Goal: Information Seeking & Learning: Learn about a topic

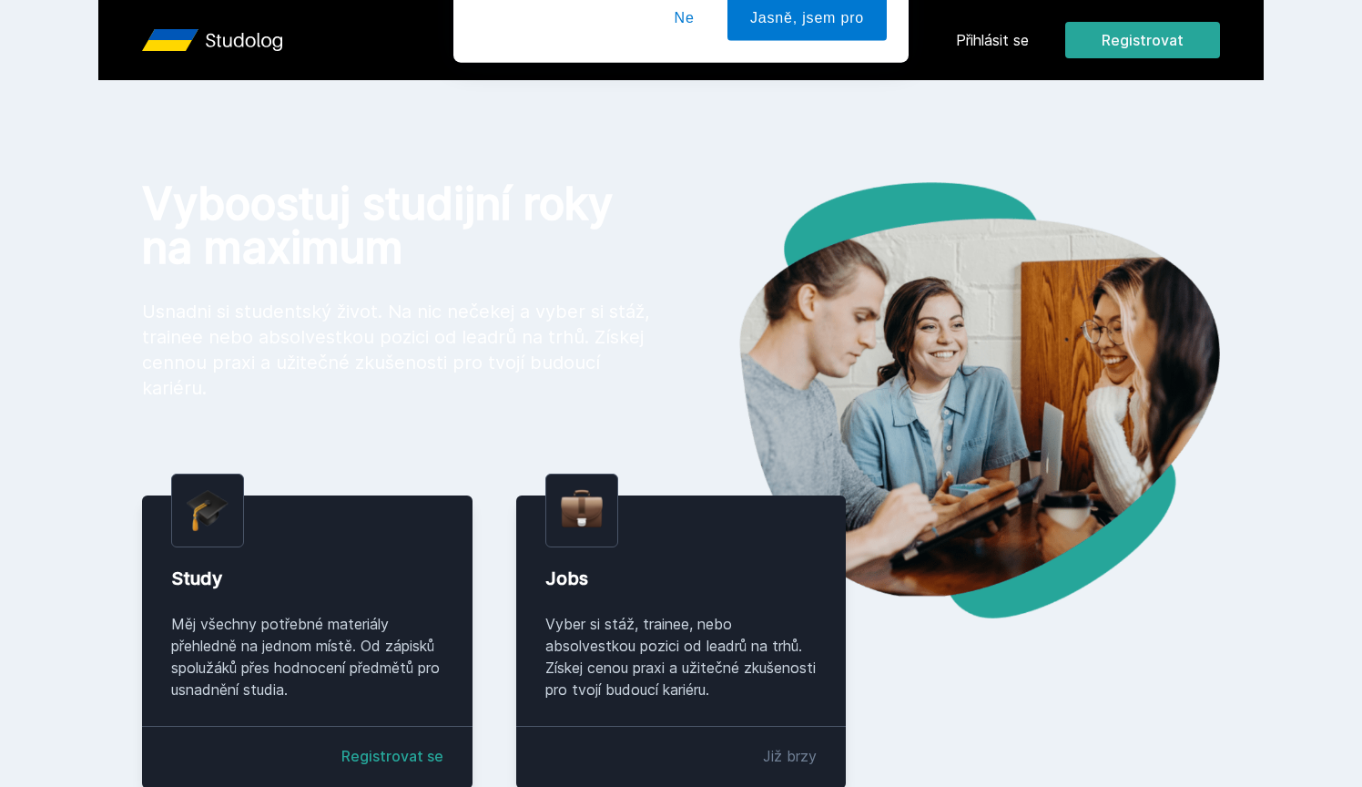
click at [1014, 46] on div "[PERSON_NAME] dostávat tipy ohledně studia, nových testů, hodnocení učitelů a p…" at bounding box center [681, 81] width 1362 height 162
click at [688, 99] on button "Ne" at bounding box center [685, 118] width 66 height 46
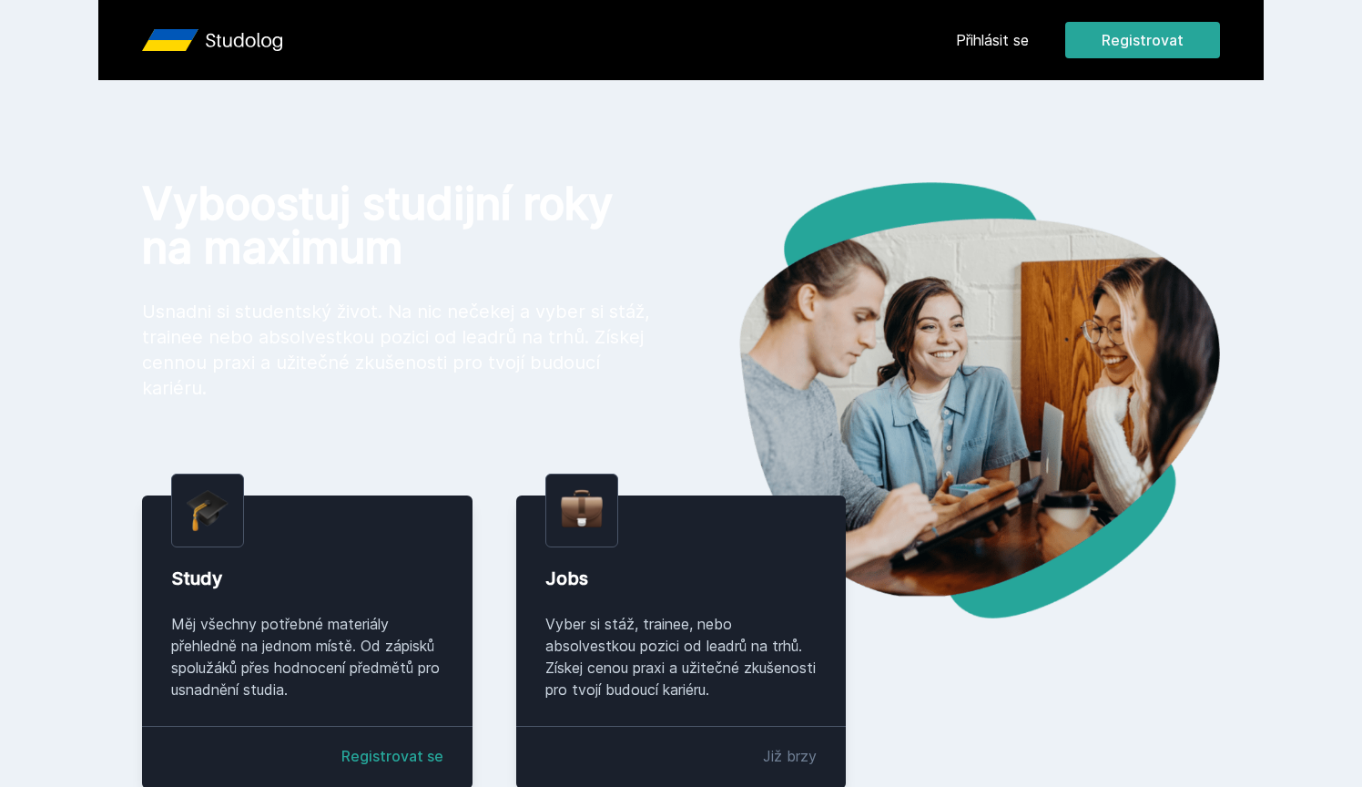
click at [1006, 14] on header "Přihlásit se Registrovat" at bounding box center [681, 40] width 1166 height 80
click at [995, 33] on link "Přihlásit se" at bounding box center [992, 40] width 73 height 22
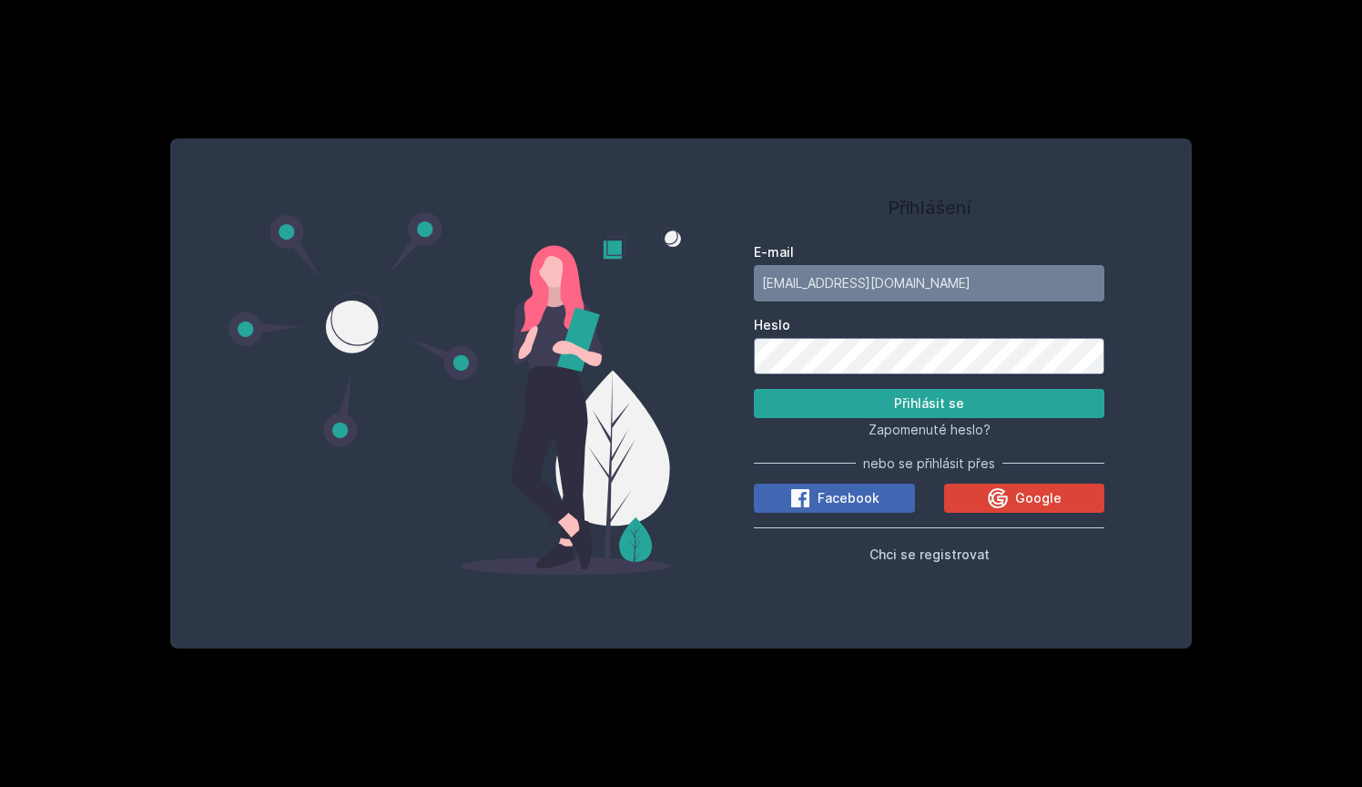
click at [929, 403] on button "Přihlásit se" at bounding box center [929, 403] width 351 height 29
click at [888, 277] on input "oldaapoldaa21@seznam.cz" at bounding box center [929, 283] width 351 height 36
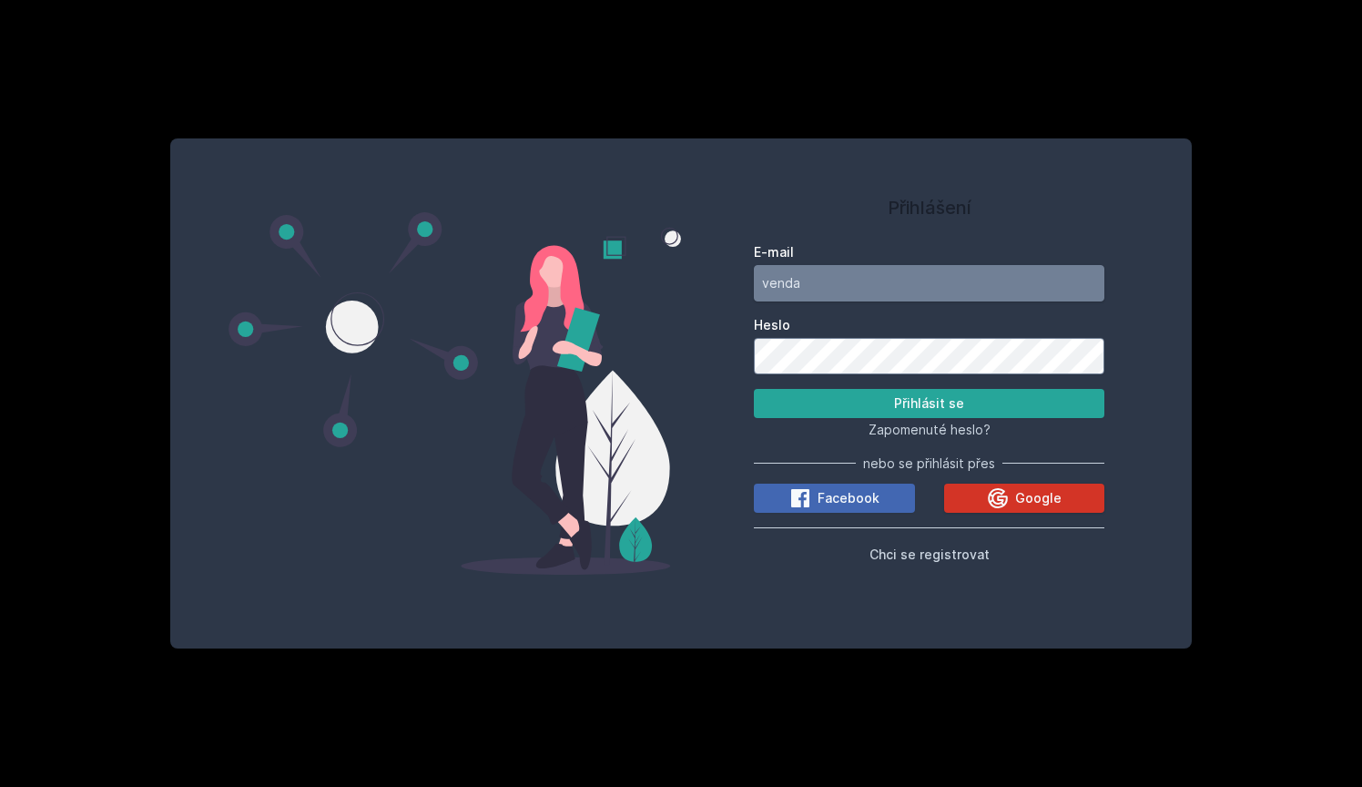
type input "venda"
click at [1015, 500] on div "Google" at bounding box center [1024, 498] width 75 height 22
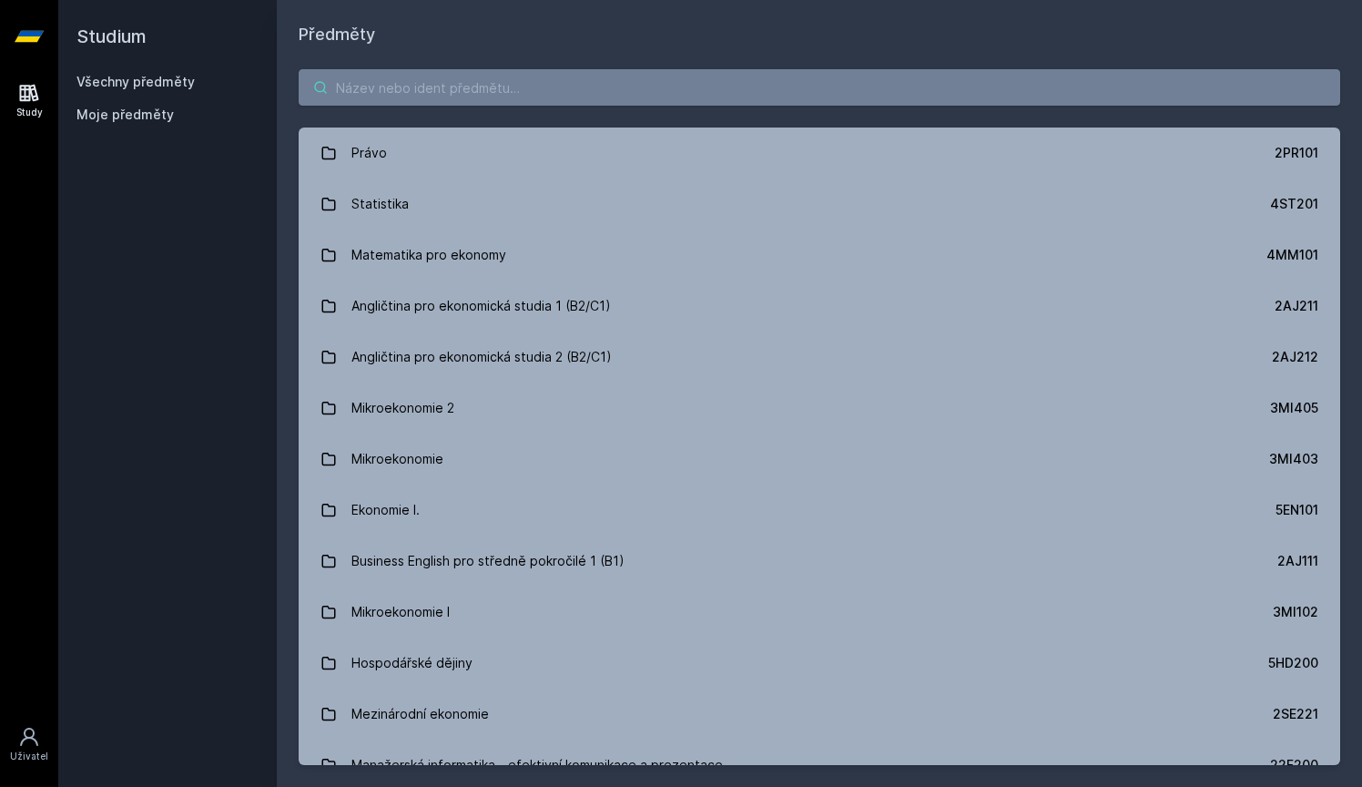
click at [794, 92] on input "search" at bounding box center [820, 87] width 1042 height 36
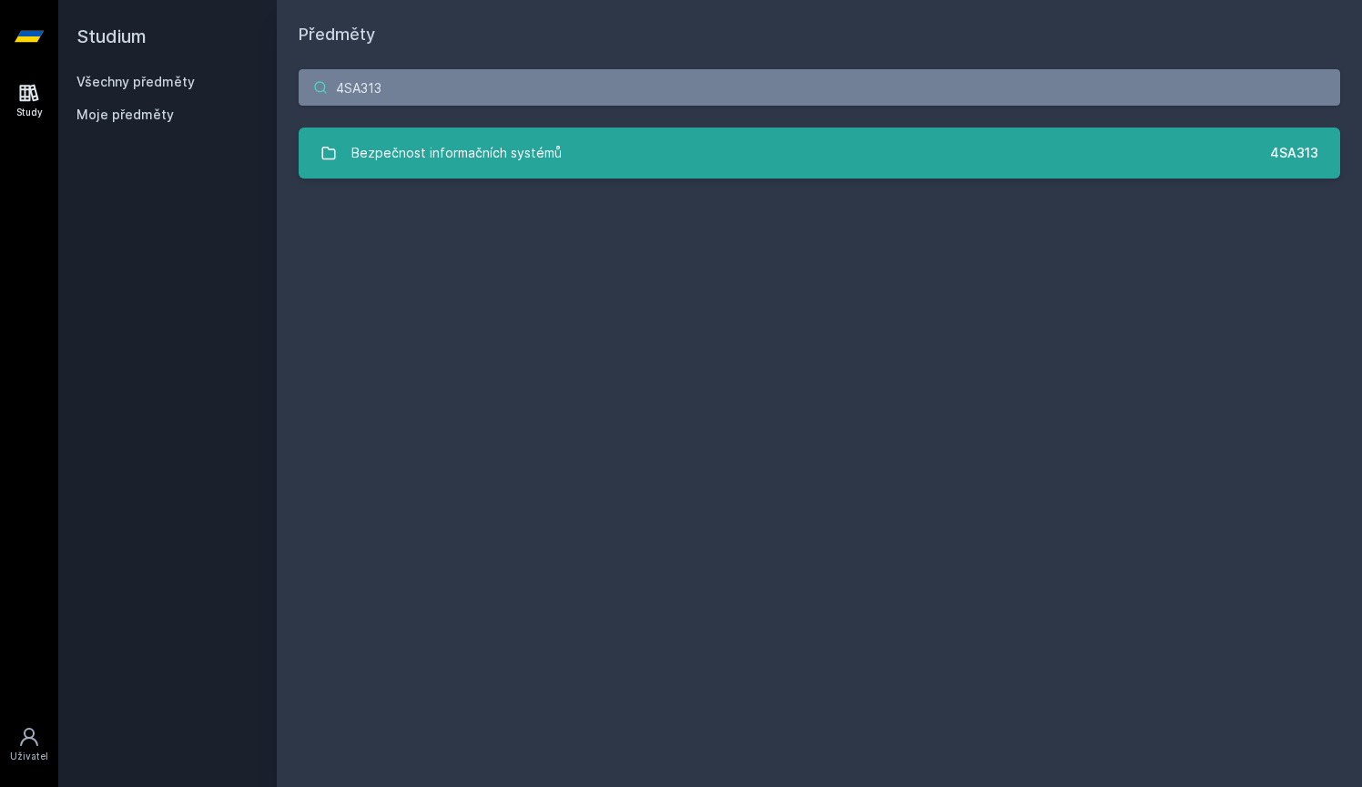
type input "4SA313"
click at [476, 171] on link "Bezpečnost informačních systémů 4SA313" at bounding box center [820, 153] width 1042 height 51
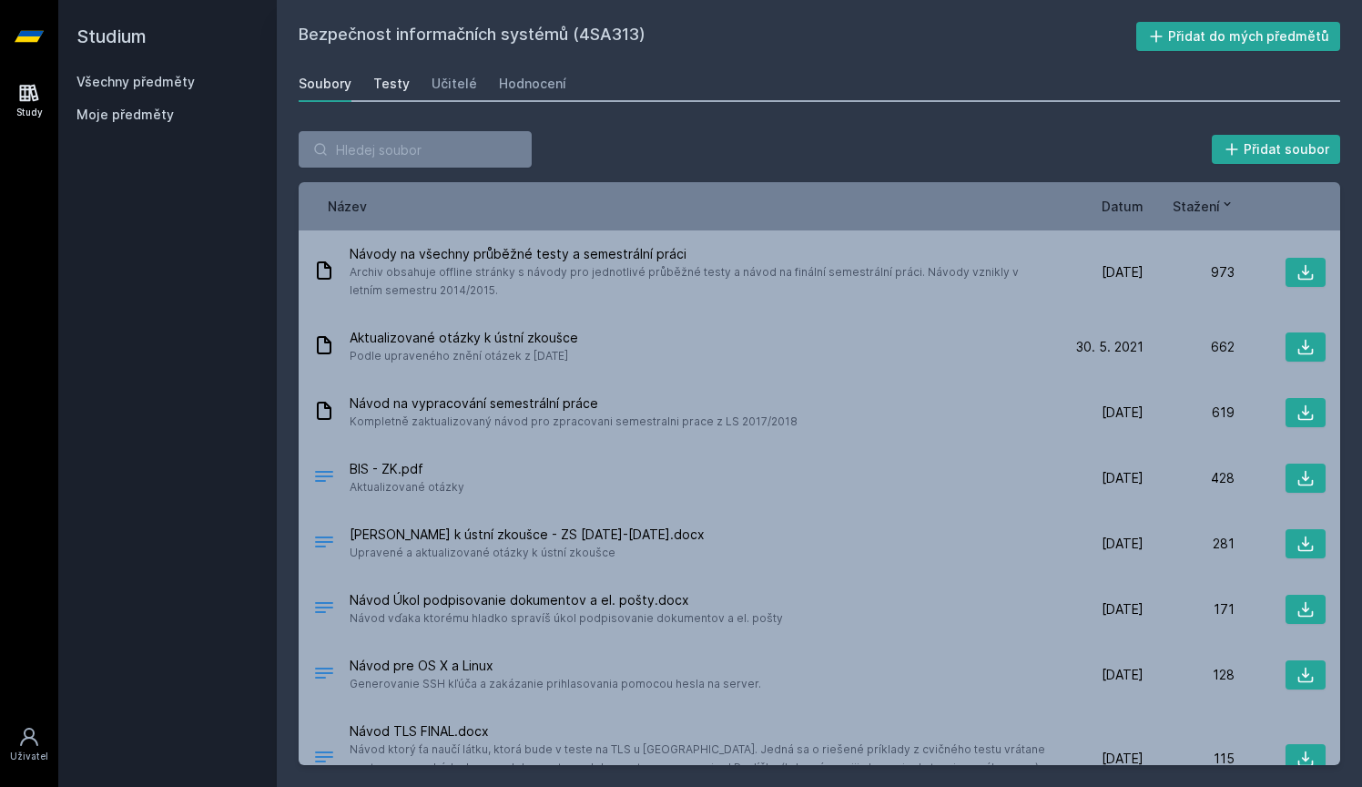
click at [399, 73] on link "Testy" at bounding box center [391, 84] width 36 height 36
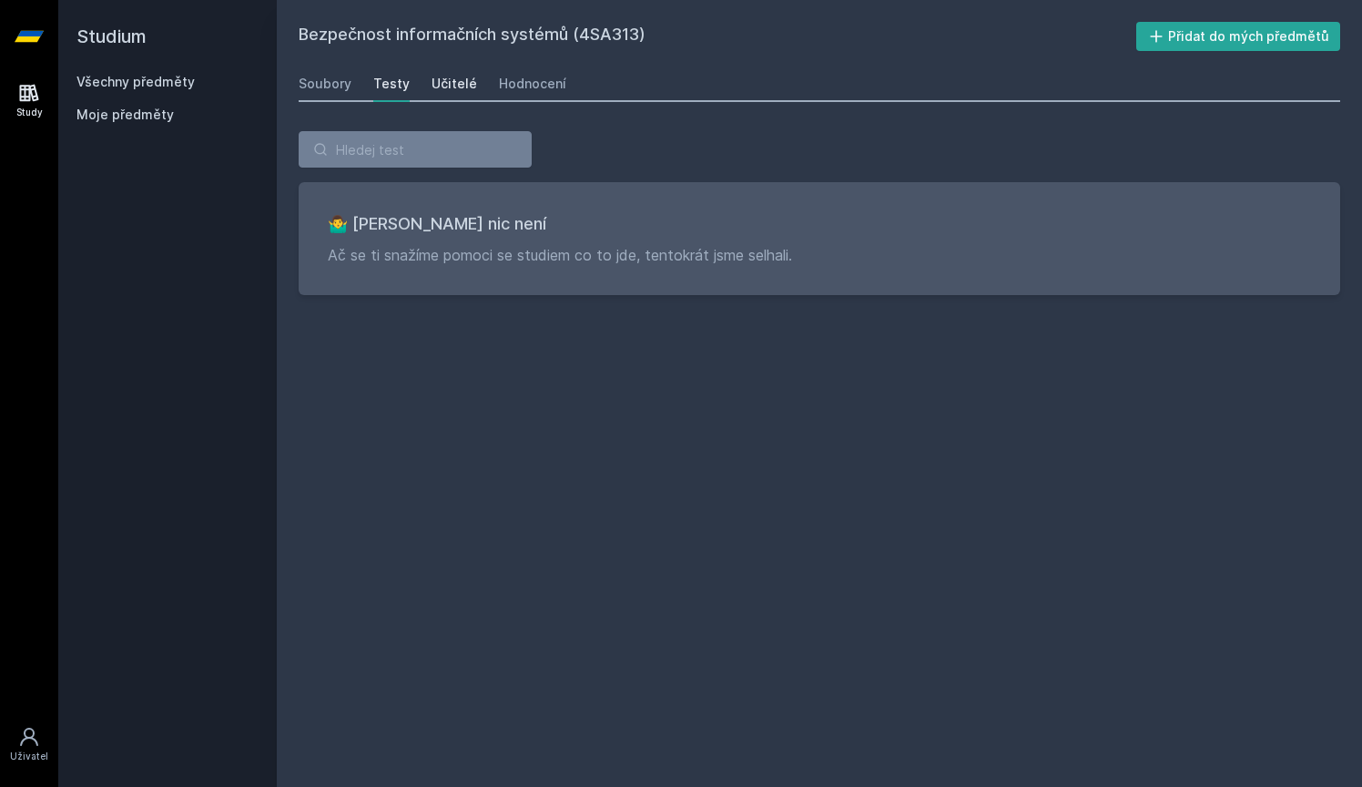
click at [432, 88] on div "Učitelé" at bounding box center [455, 84] width 46 height 18
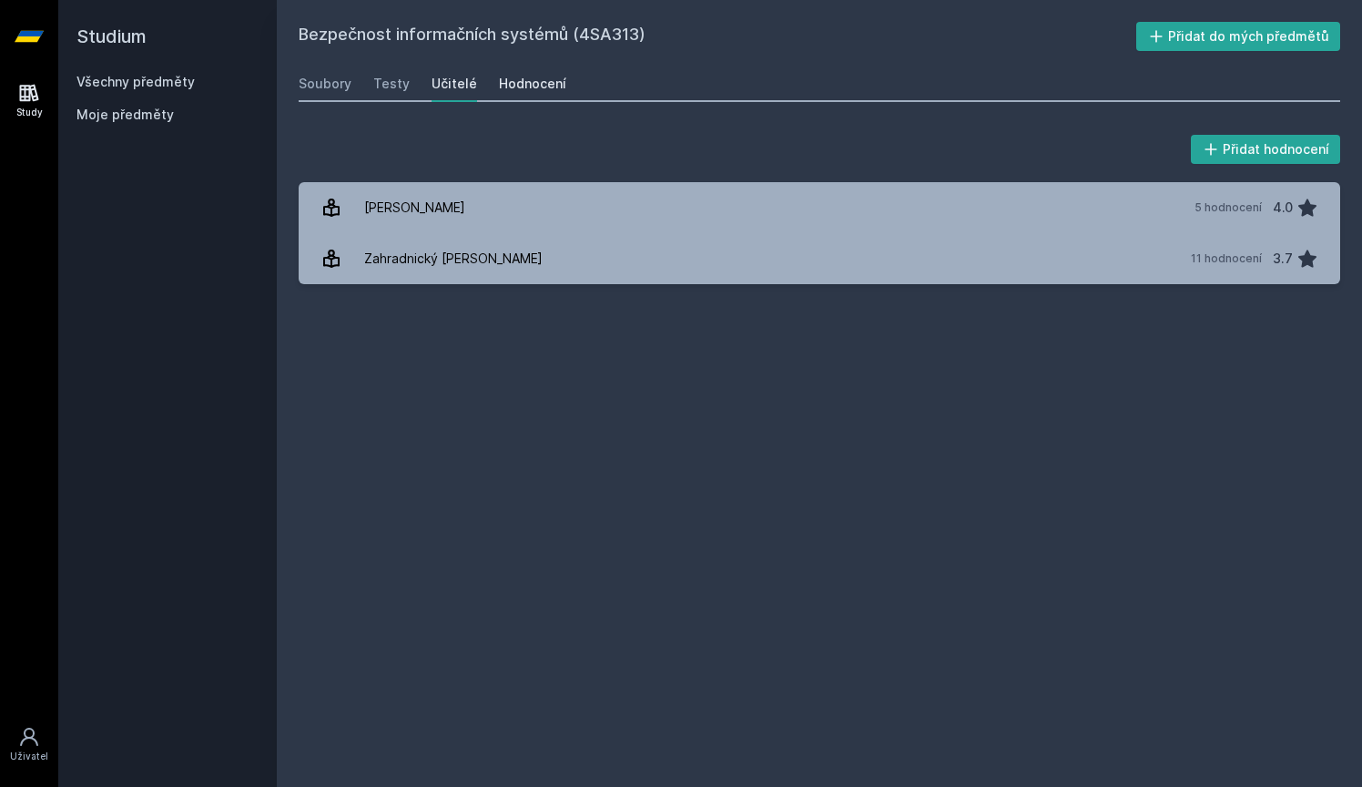
click at [500, 83] on div "Hodnocení" at bounding box center [532, 84] width 67 height 18
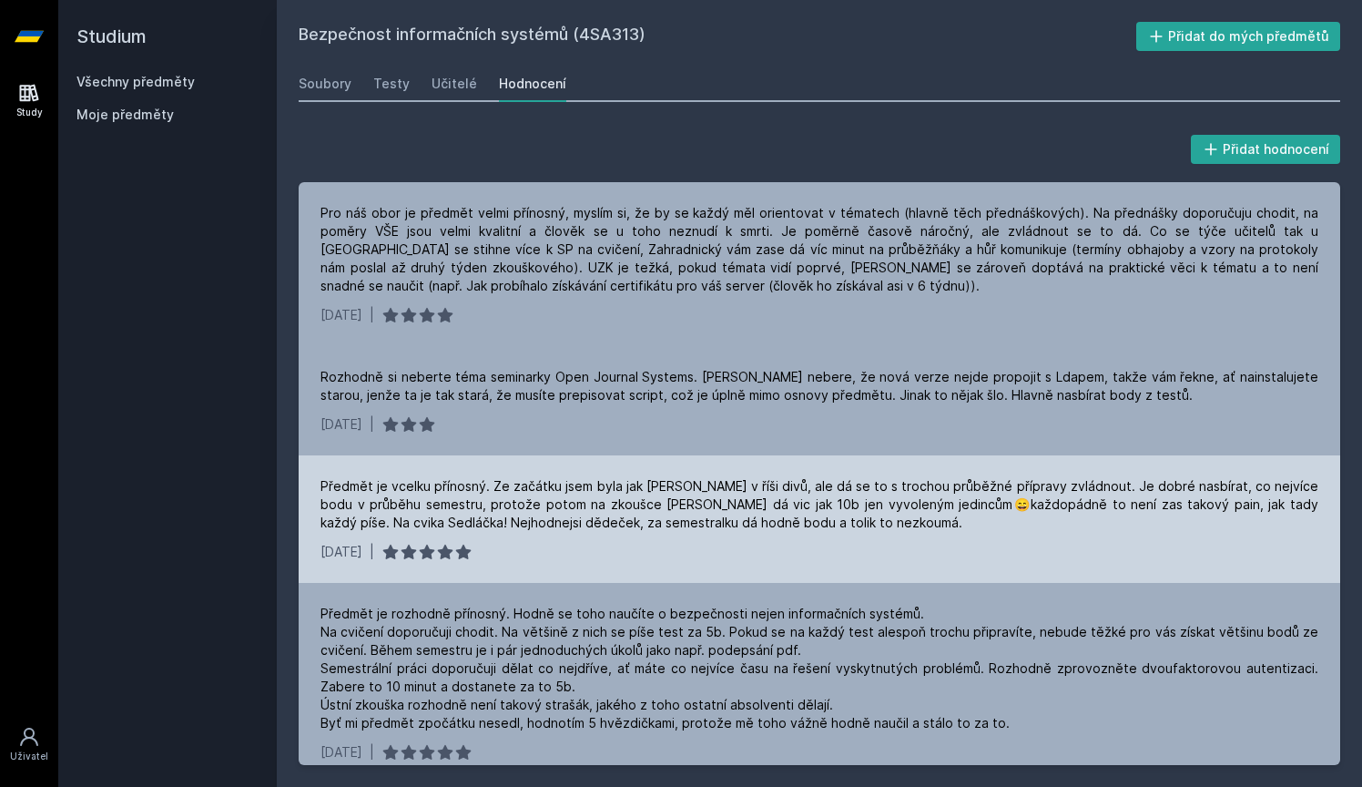
scroll to position [693, 0]
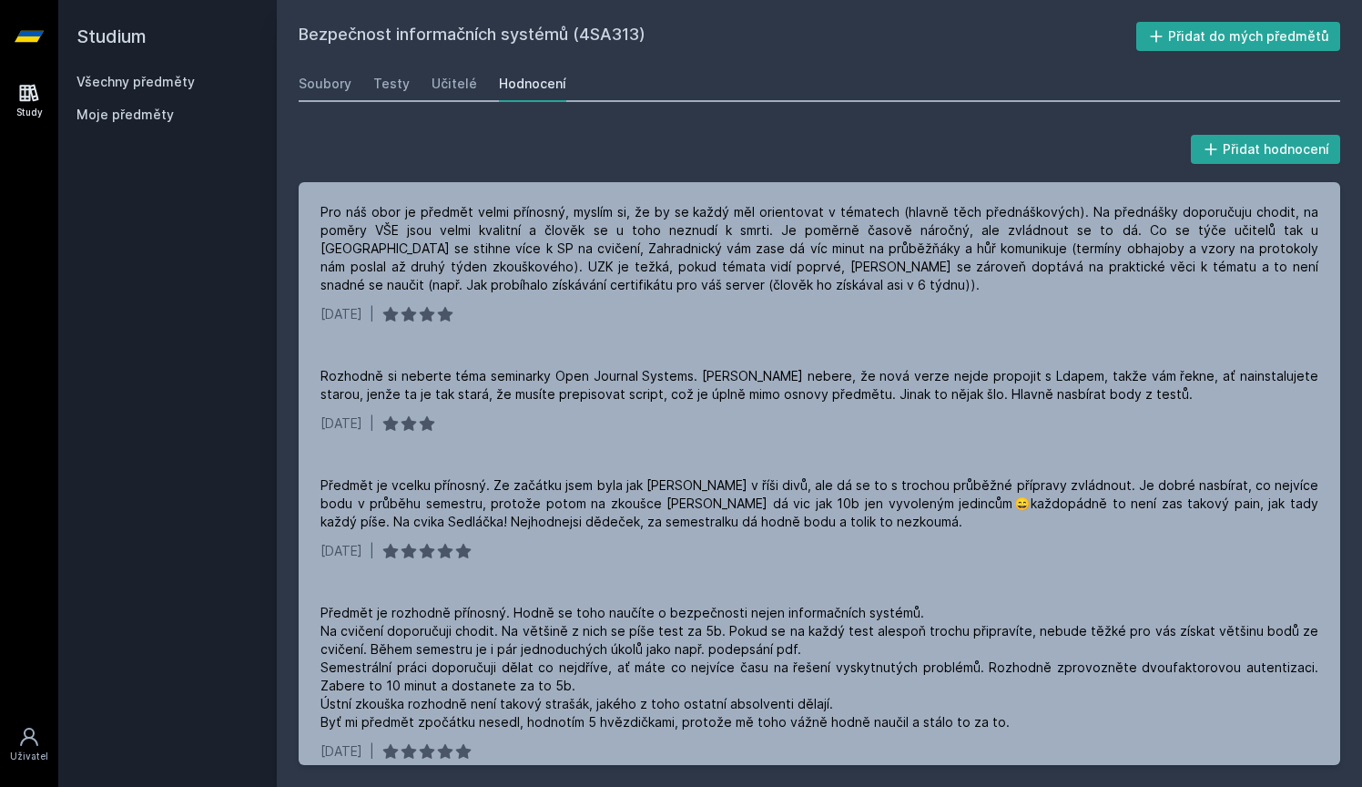
click at [439, 105] on div "Bezpečnost informačních systémů (4SA313) Přidat do mých předmětů [GEOGRAPHIC_DA…" at bounding box center [820, 393] width 1042 height 743
click at [453, 85] on div "Učitelé" at bounding box center [455, 84] width 46 height 18
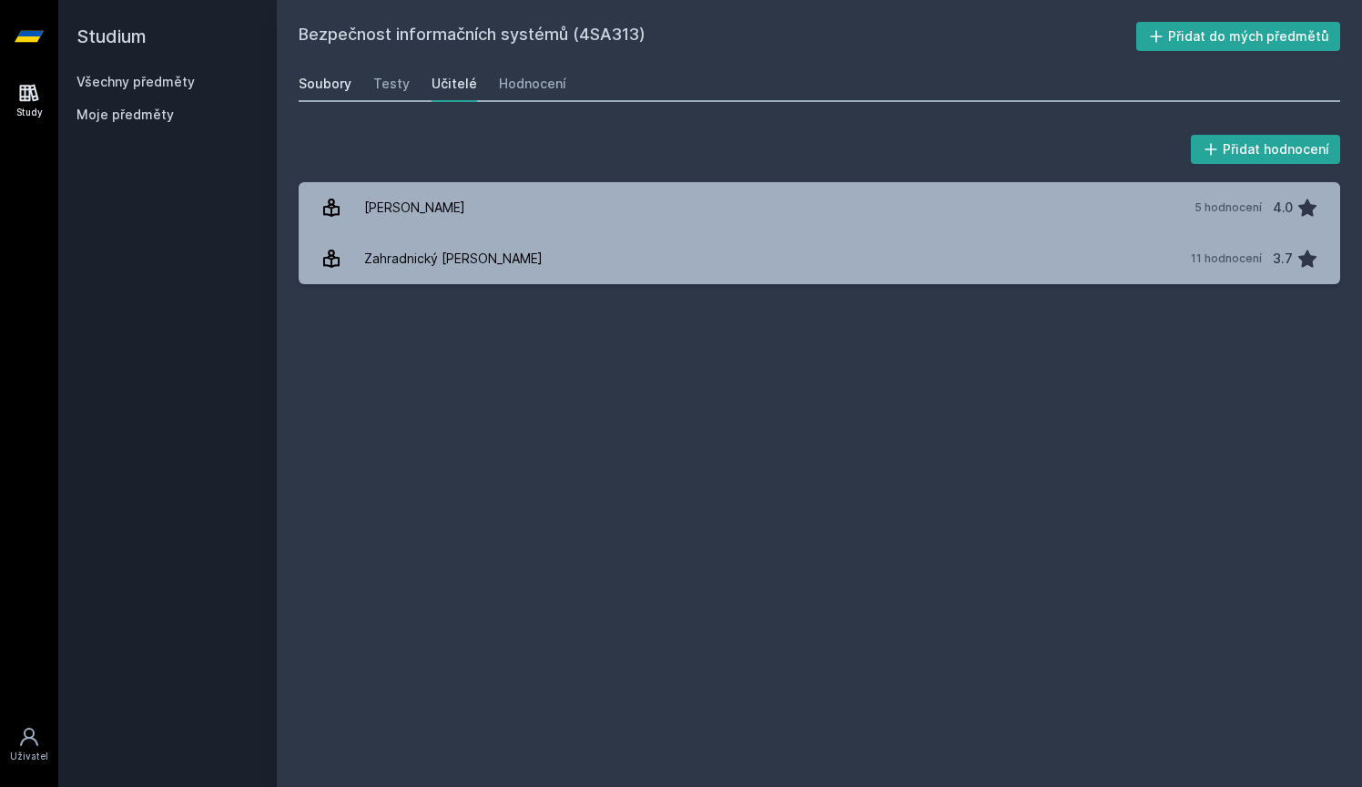
click at [342, 91] on div "Soubory" at bounding box center [325, 84] width 53 height 18
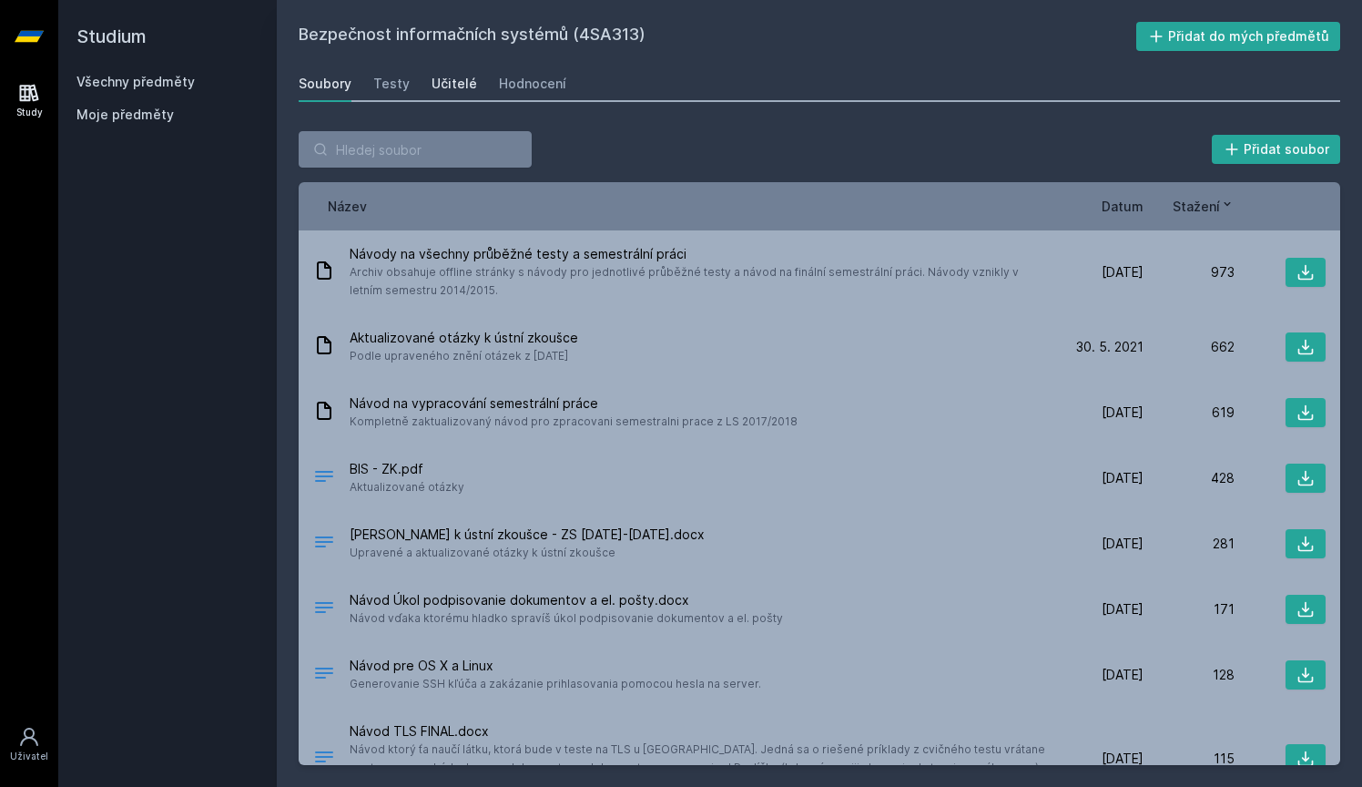
click at [432, 94] on link "Učitelé" at bounding box center [455, 84] width 46 height 36
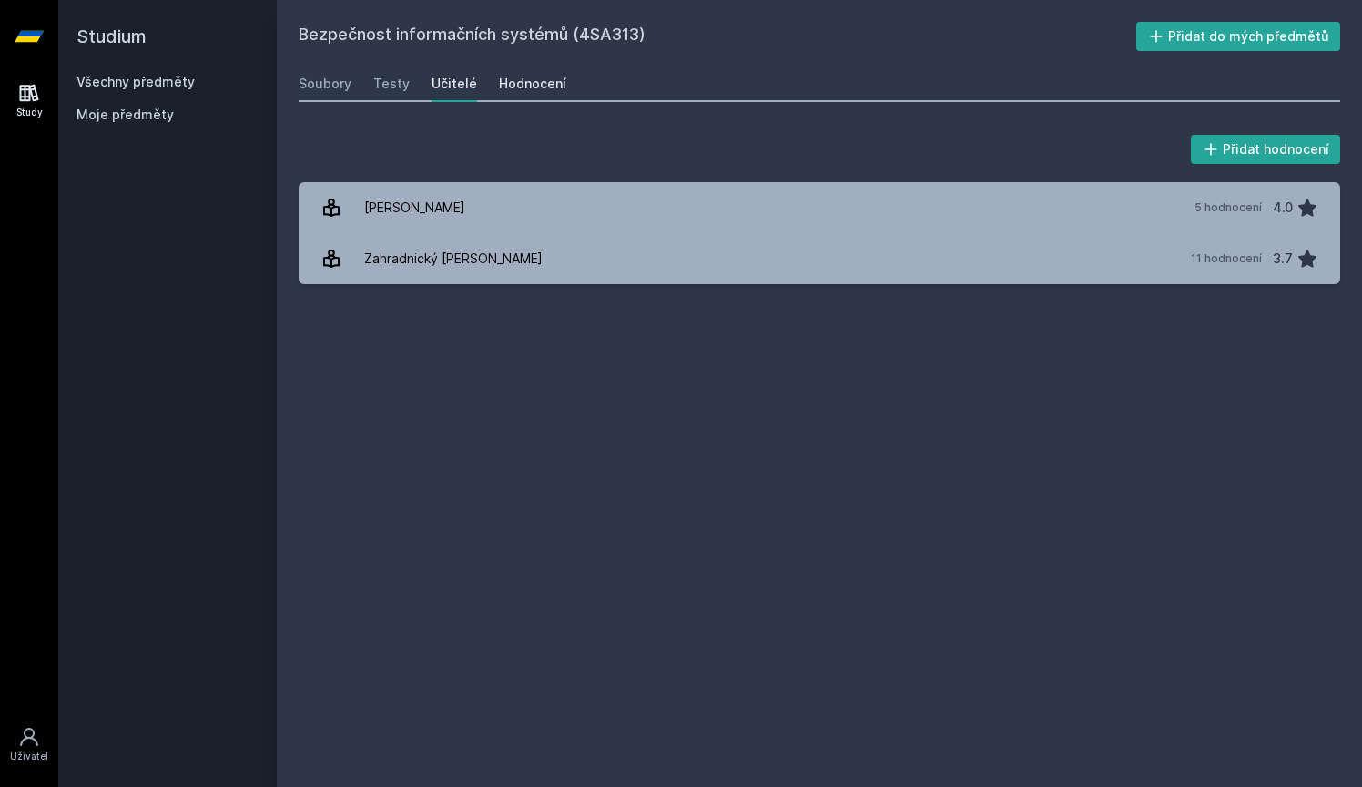
click at [527, 97] on link "Hodnocení" at bounding box center [532, 84] width 67 height 36
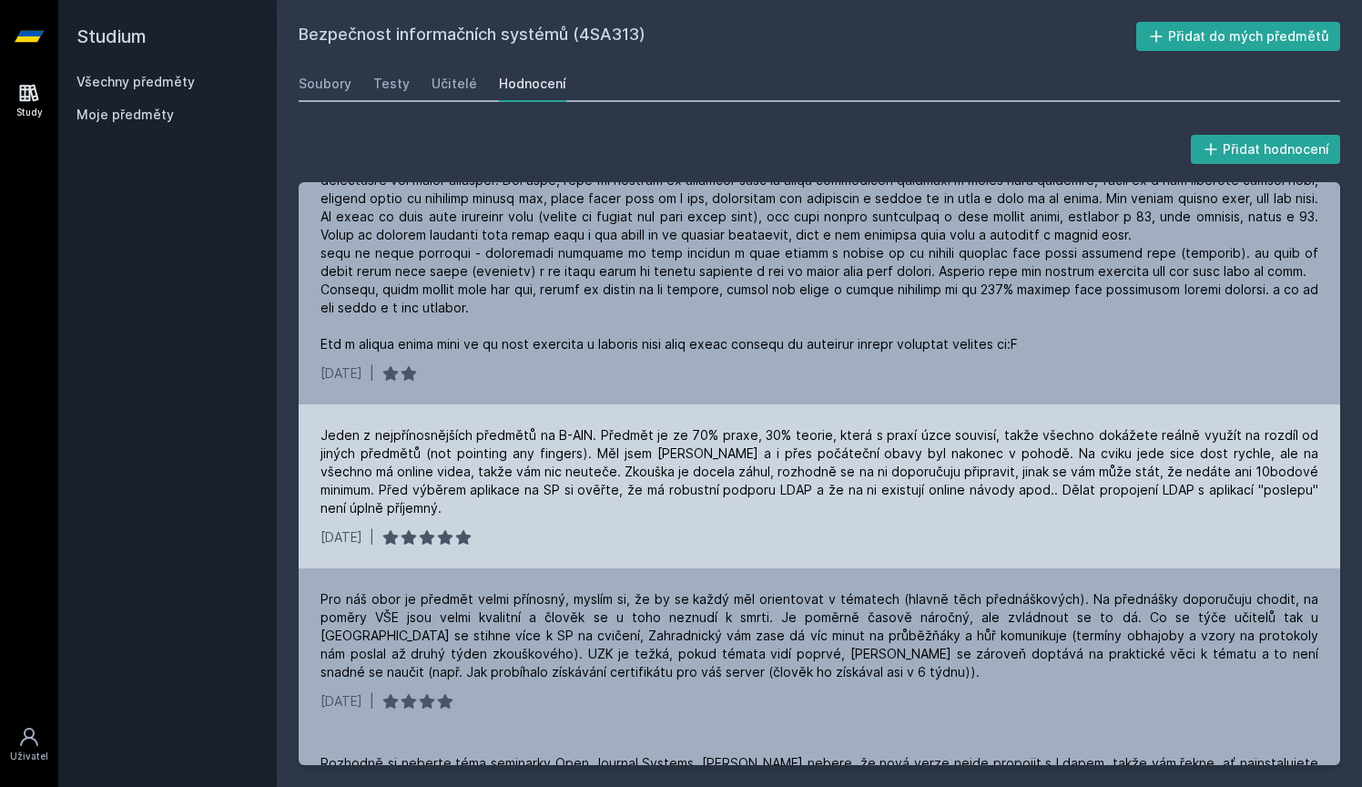
scroll to position [297, 0]
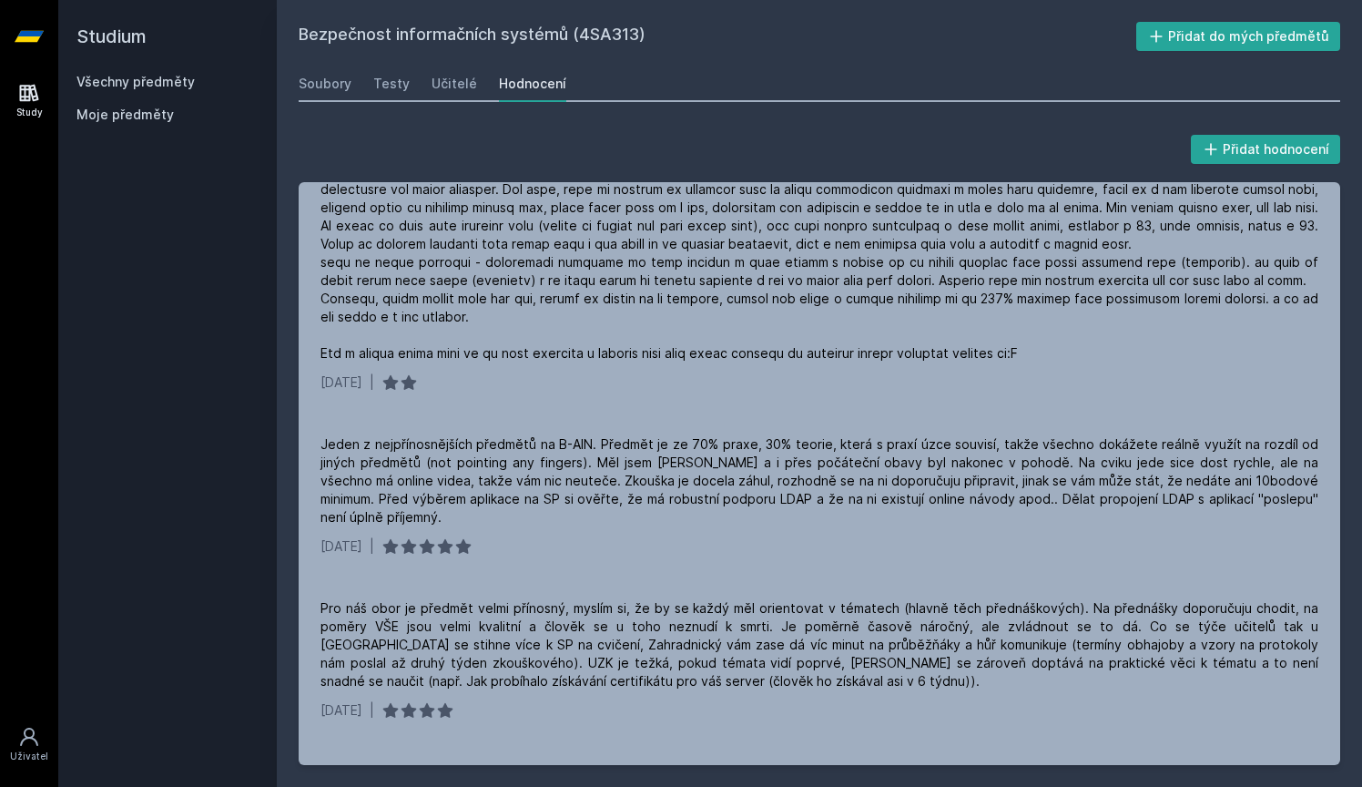
click at [132, 72] on h2 "Studium" at bounding box center [168, 36] width 182 height 73
click at [132, 73] on div "Všechny předměty" at bounding box center [168, 82] width 182 height 18
click at [136, 87] on link "Všechny předměty" at bounding box center [136, 81] width 118 height 15
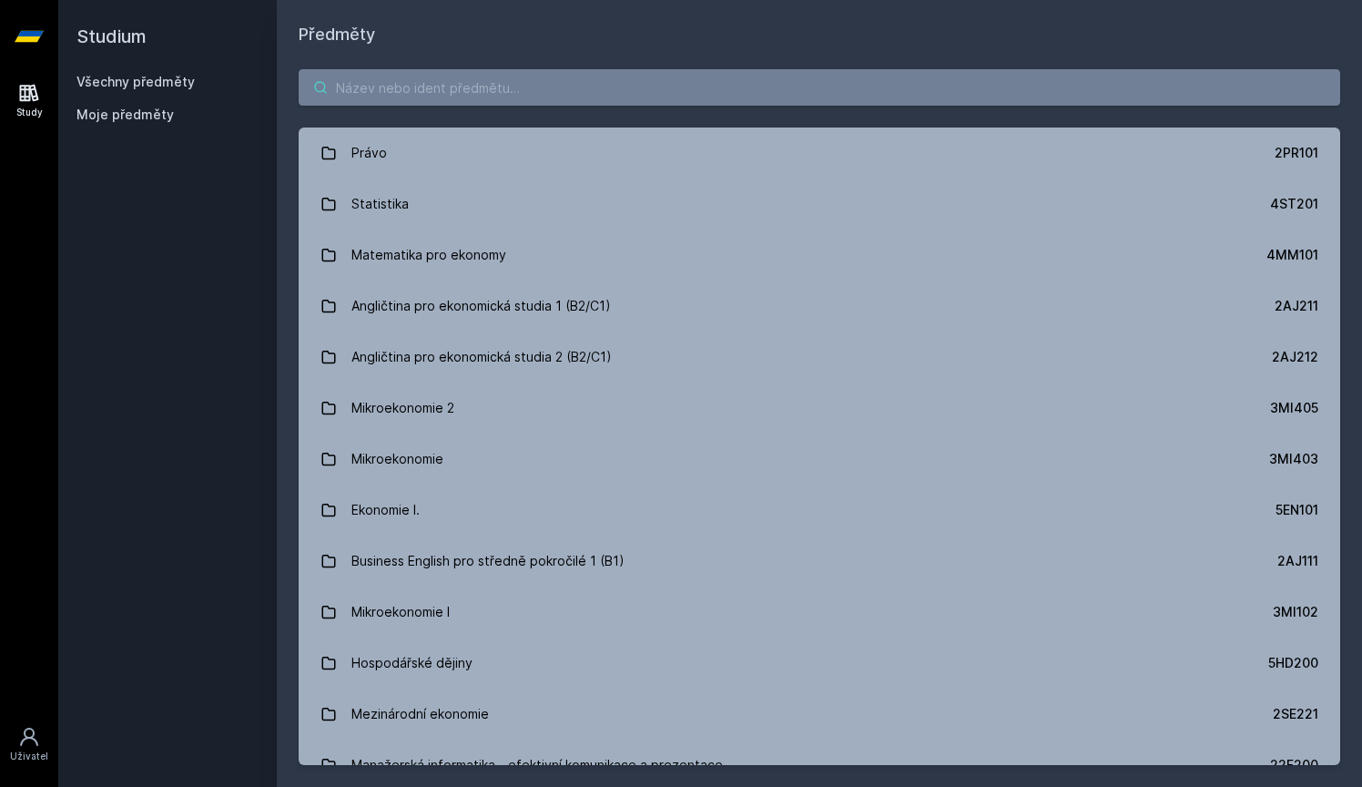
click at [489, 83] on input "search" at bounding box center [820, 87] width 1042 height 36
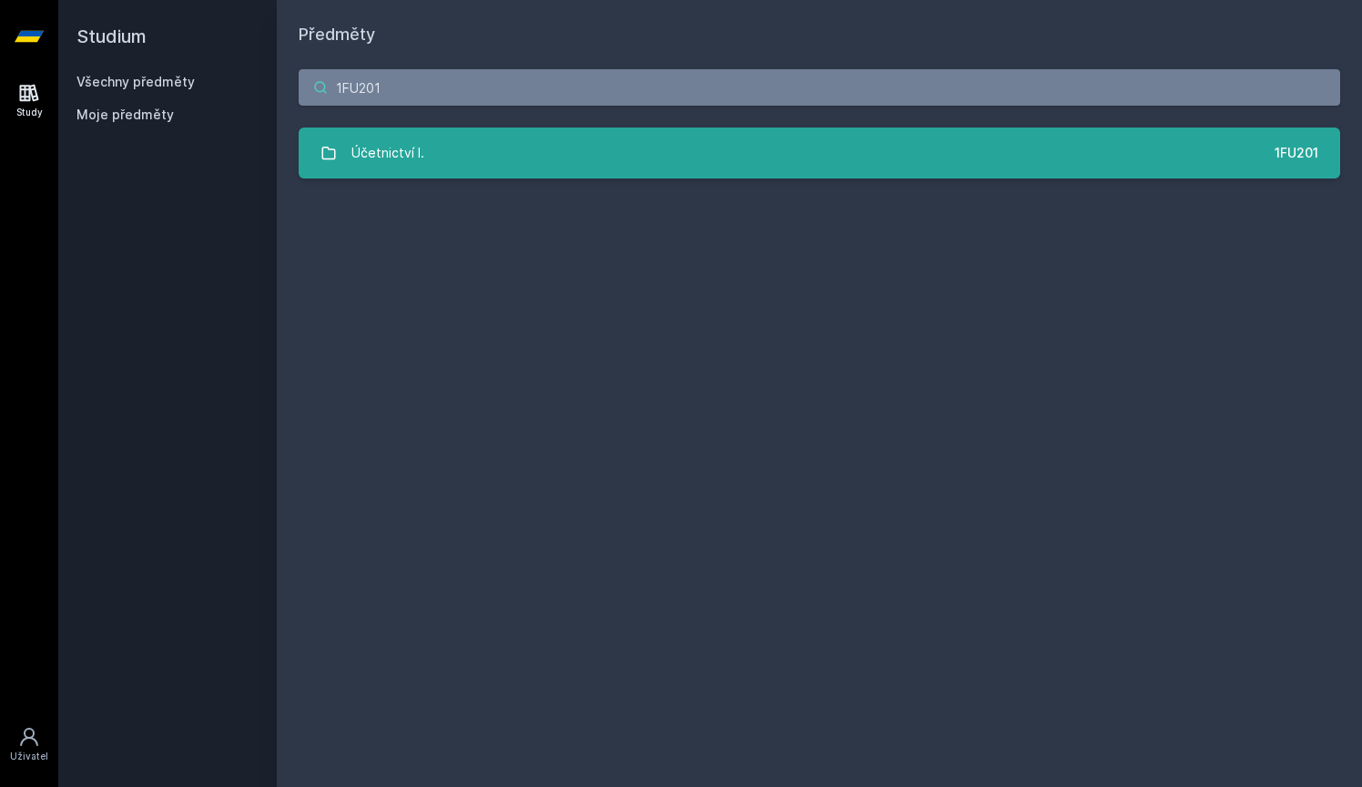
type input "1FU201"
click at [352, 149] on div "Účetnictví I." at bounding box center [388, 153] width 73 height 36
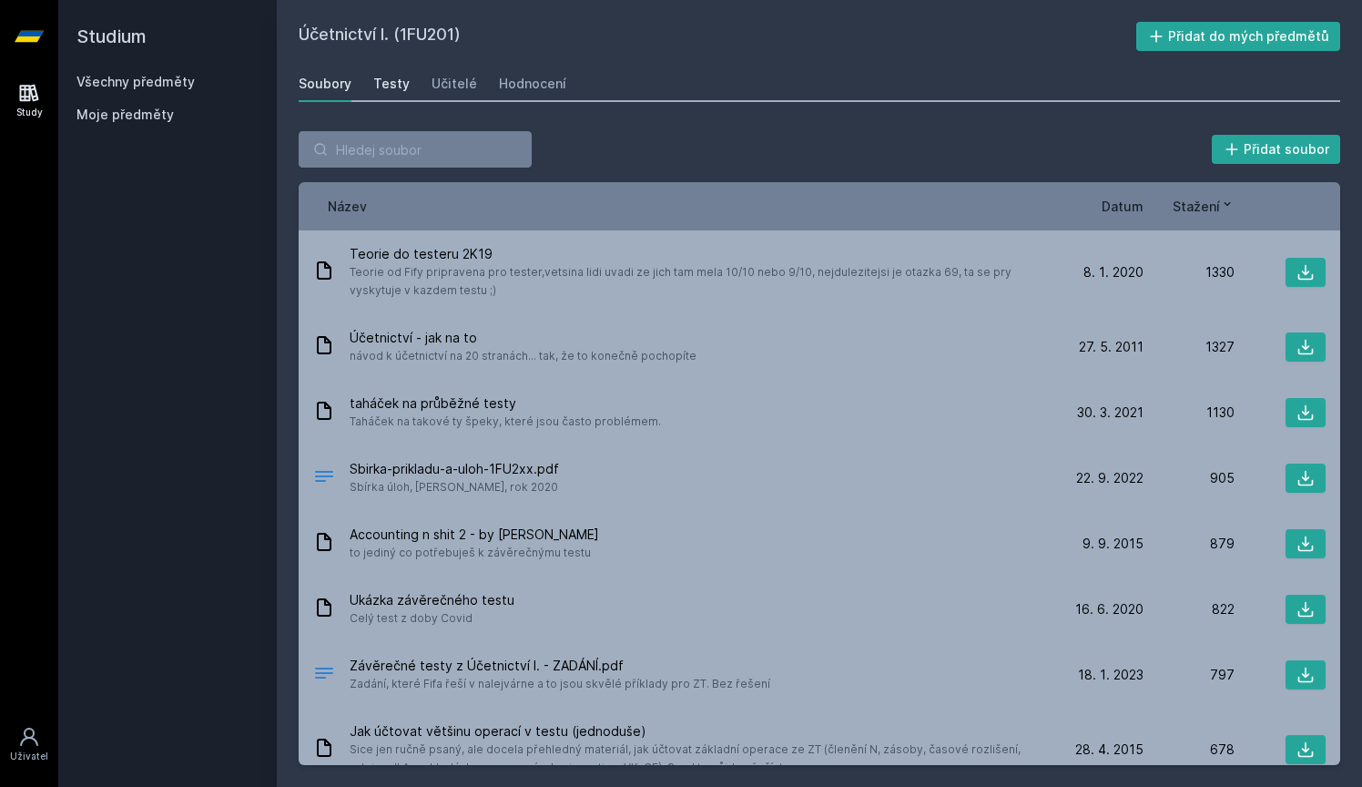
click at [396, 89] on div "Testy" at bounding box center [391, 84] width 36 height 18
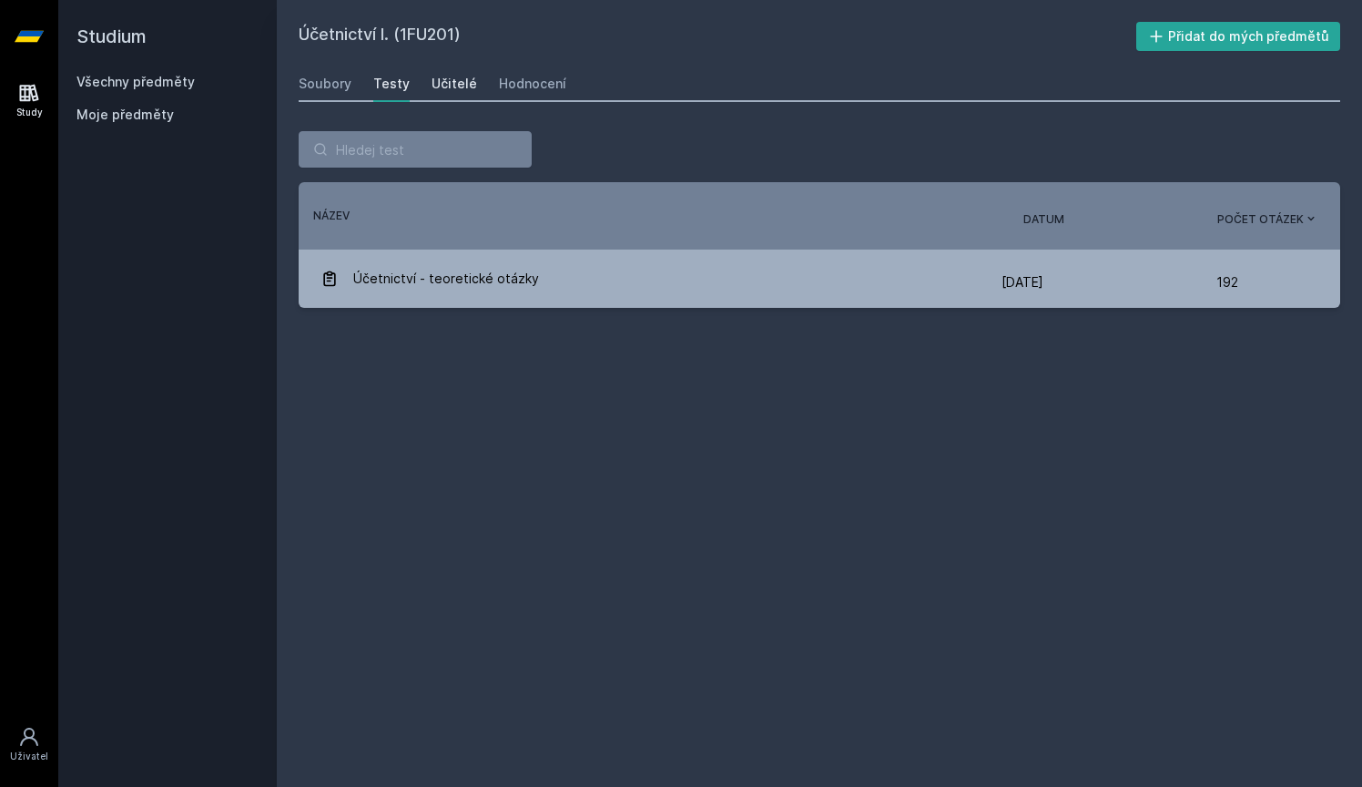
click at [443, 88] on div "Učitelé" at bounding box center [455, 84] width 46 height 18
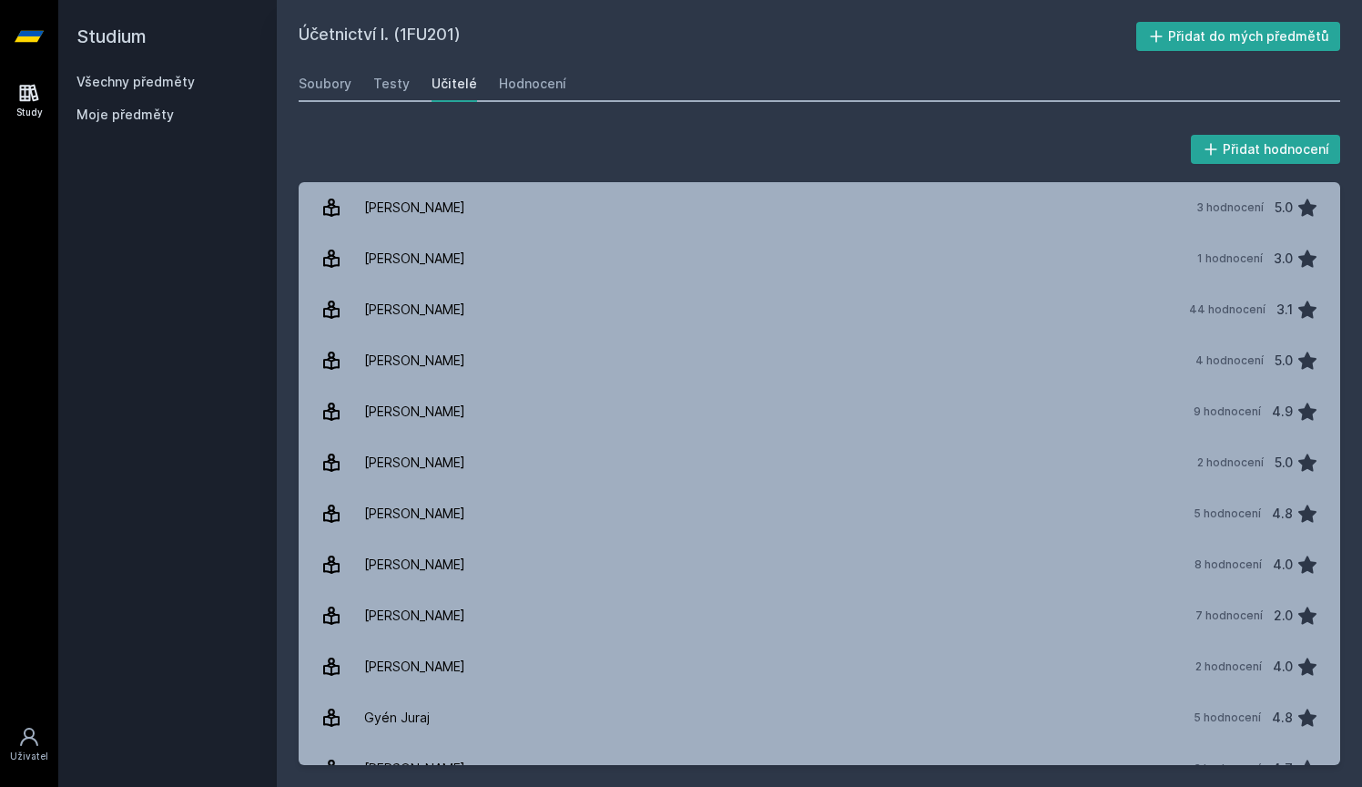
click at [514, 105] on div "Účetnictví I. (1FU201) Přidat do mých předmětů [GEOGRAPHIC_DATA] Testy Učitelé …" at bounding box center [820, 393] width 1042 height 743
click at [519, 99] on link "Hodnocení" at bounding box center [532, 84] width 67 height 36
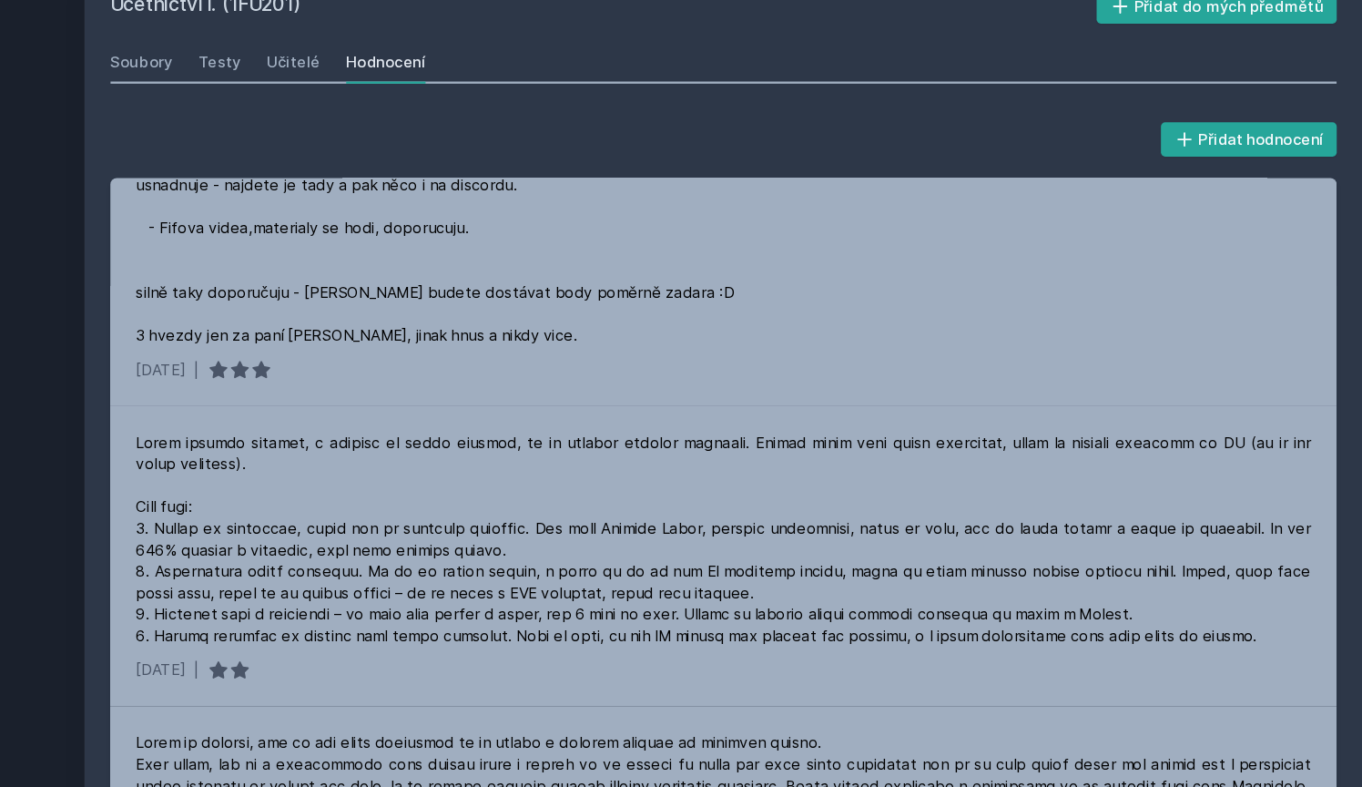
scroll to position [434, 0]
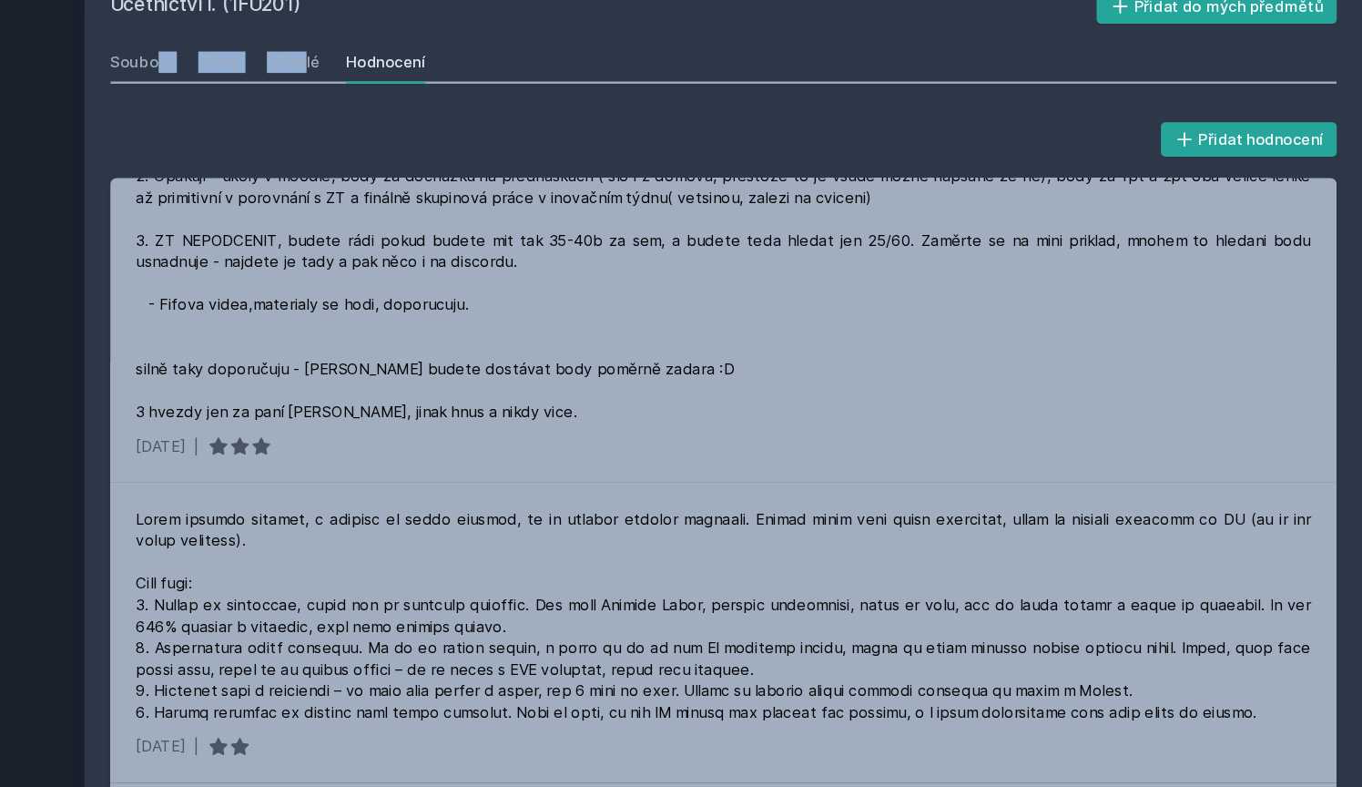
click at [299, 70] on div "Účetnictví I. (1FU201) Přidat do mých předmětů [GEOGRAPHIC_DATA] Testy Učitelé …" at bounding box center [820, 393] width 1042 height 743
click at [432, 75] on div "Učitelé" at bounding box center [455, 84] width 46 height 18
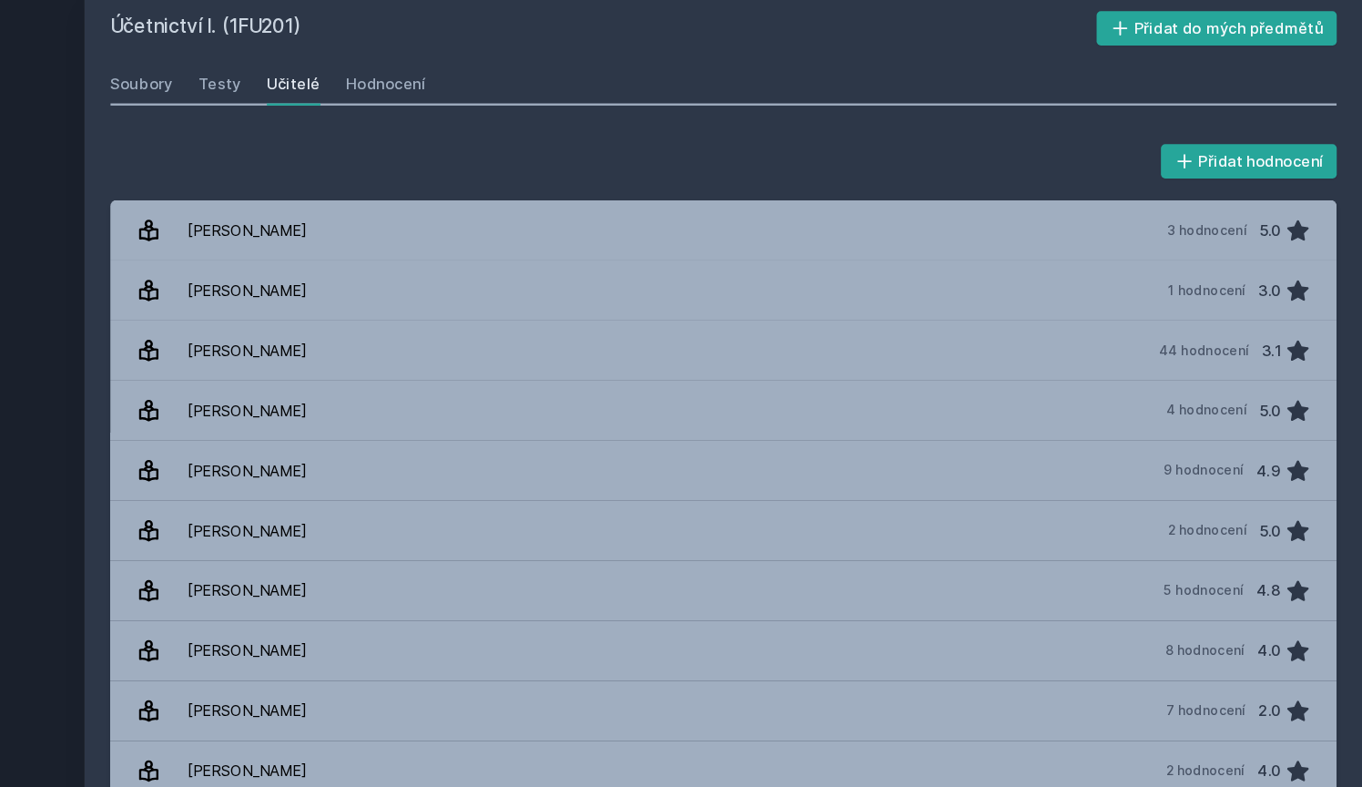
click at [443, 131] on div "Přidat hodnocení" at bounding box center [820, 149] width 1042 height 36
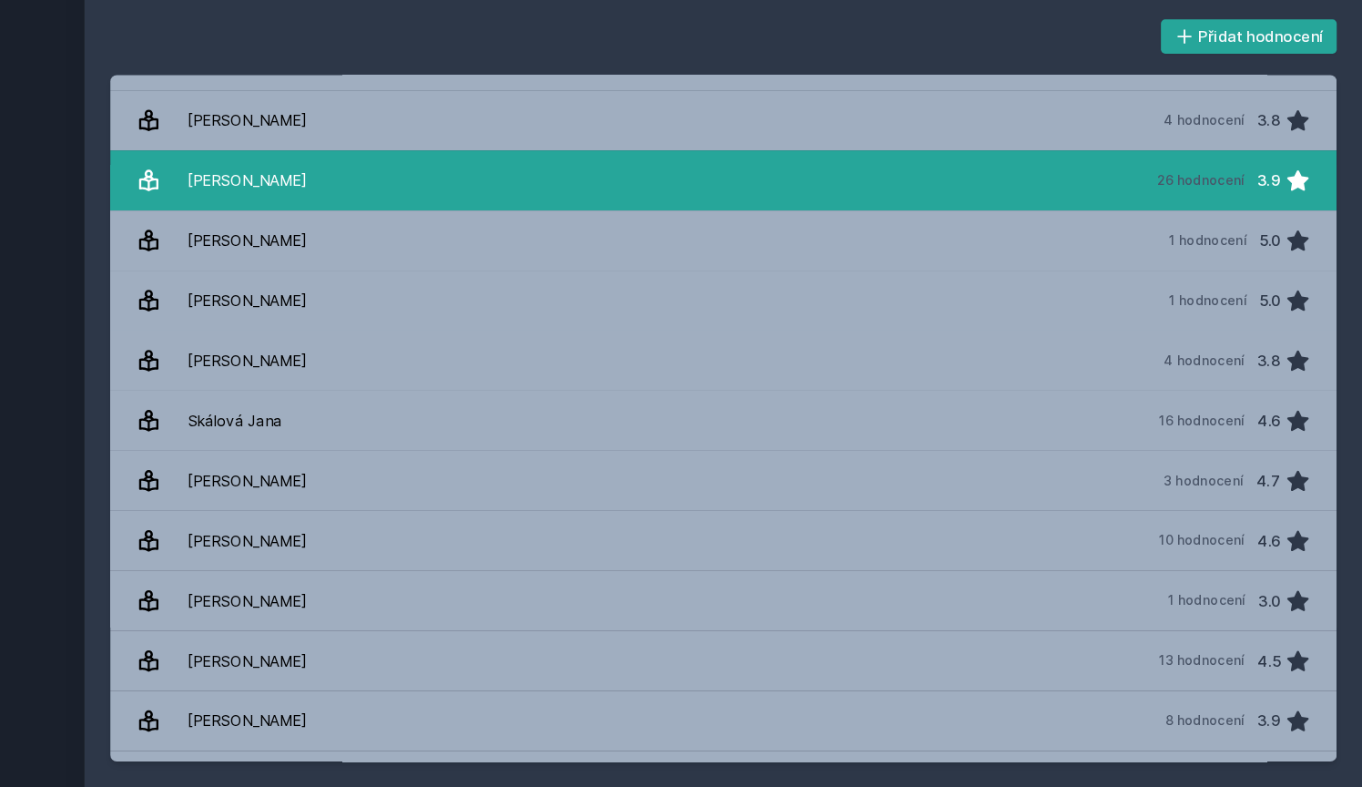
scroll to position [2310, 0]
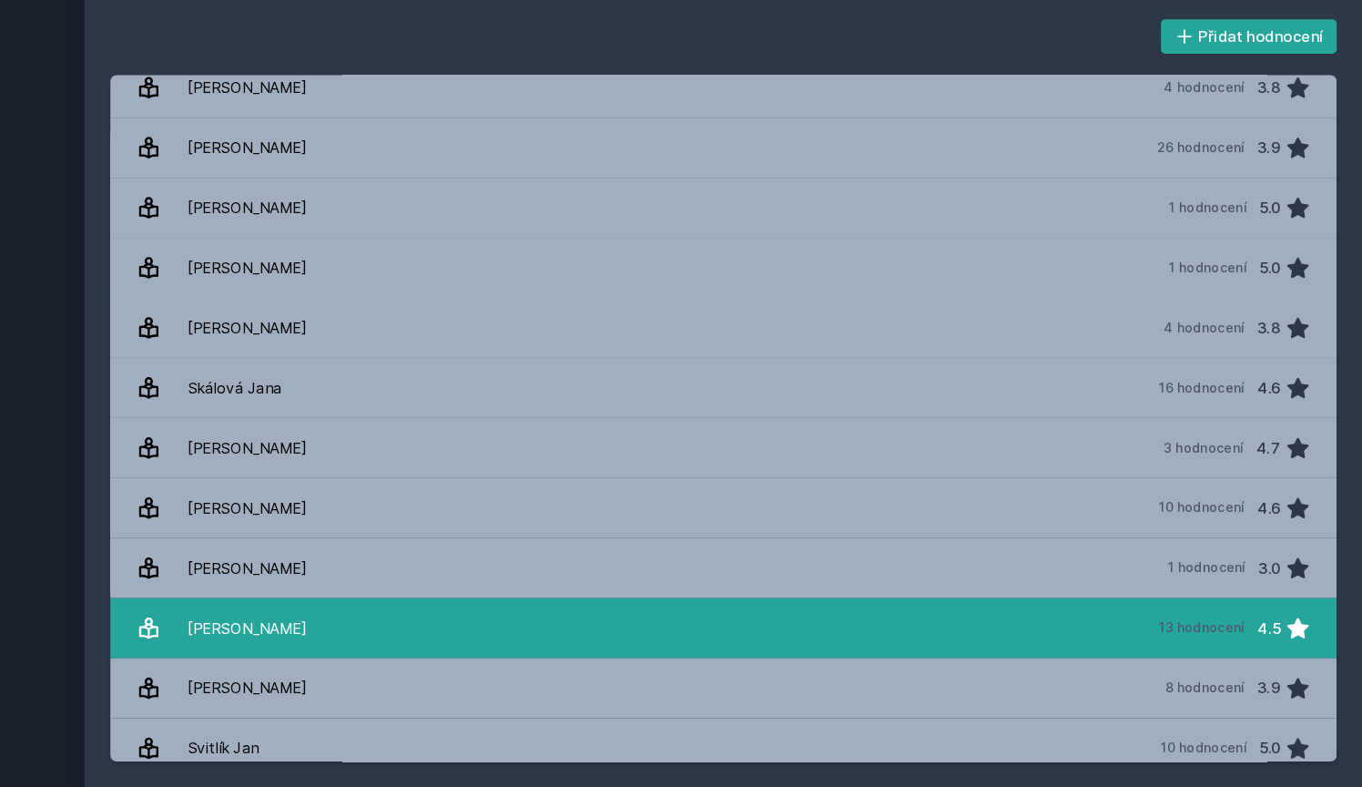
click at [550, 627] on link "[PERSON_NAME] 13 hodnocení 4.5" at bounding box center [820, 652] width 1042 height 51
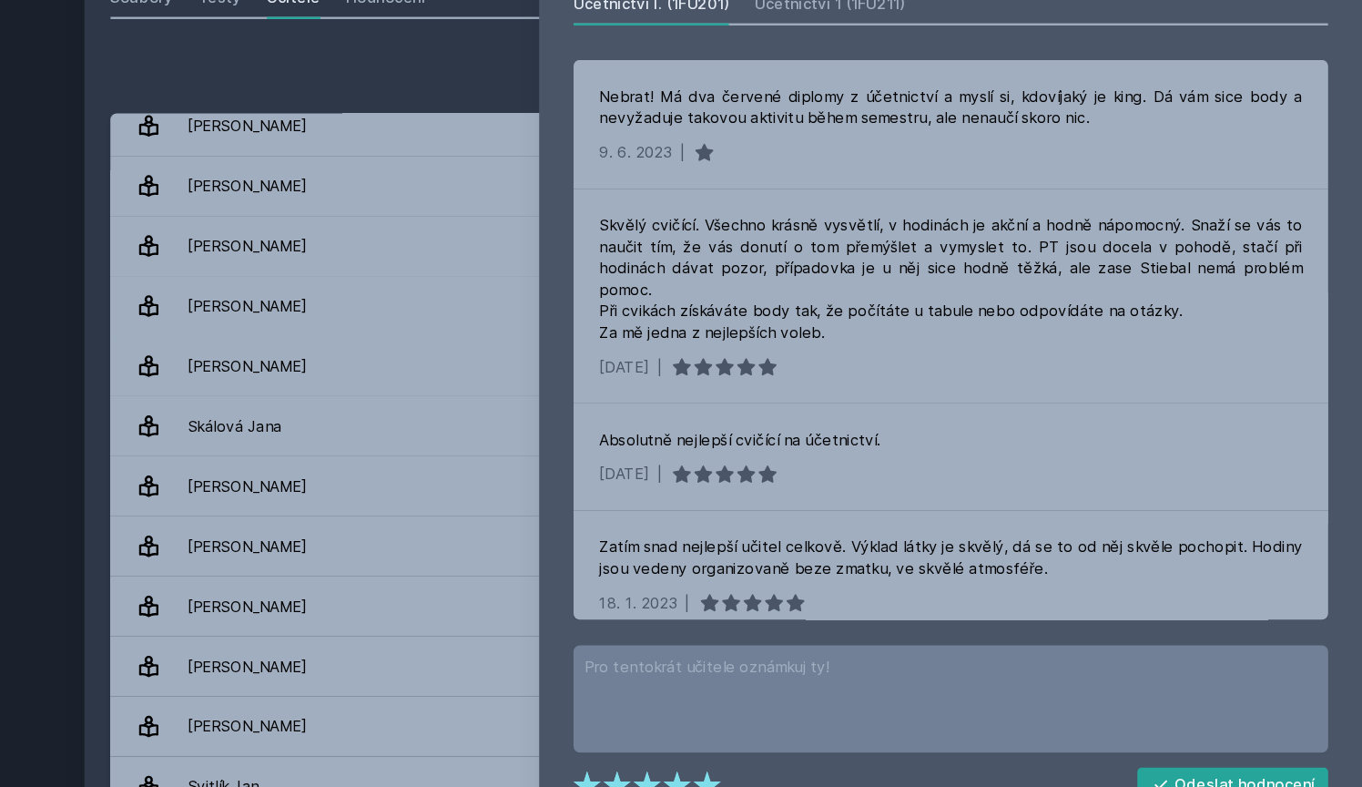
click at [396, 131] on div "Přidat hodnocení [PERSON_NAME] – Hodnocení (4.5) Účetnictví I. (1FU201) Účetnic…" at bounding box center [820, 448] width 1042 height 634
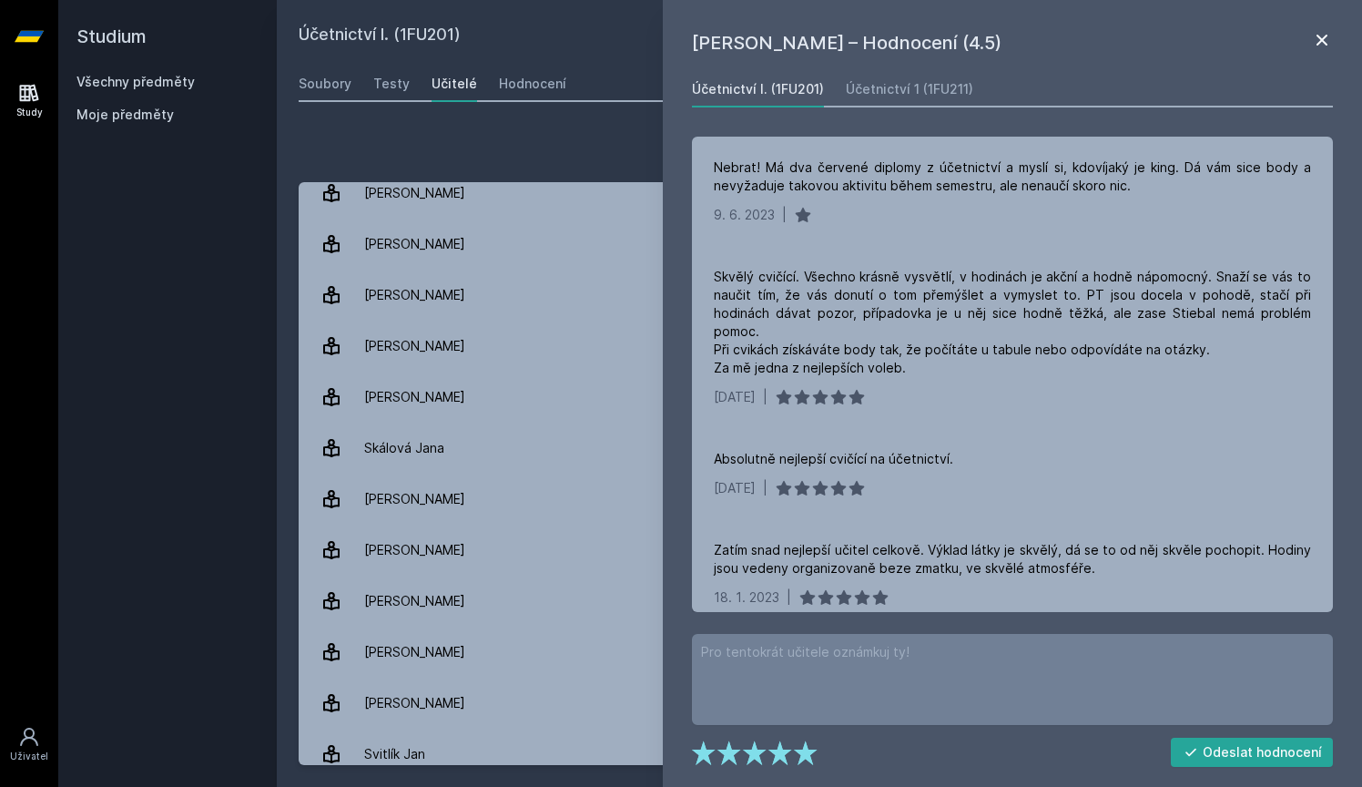
click at [1322, 37] on icon at bounding box center [1322, 40] width 22 height 22
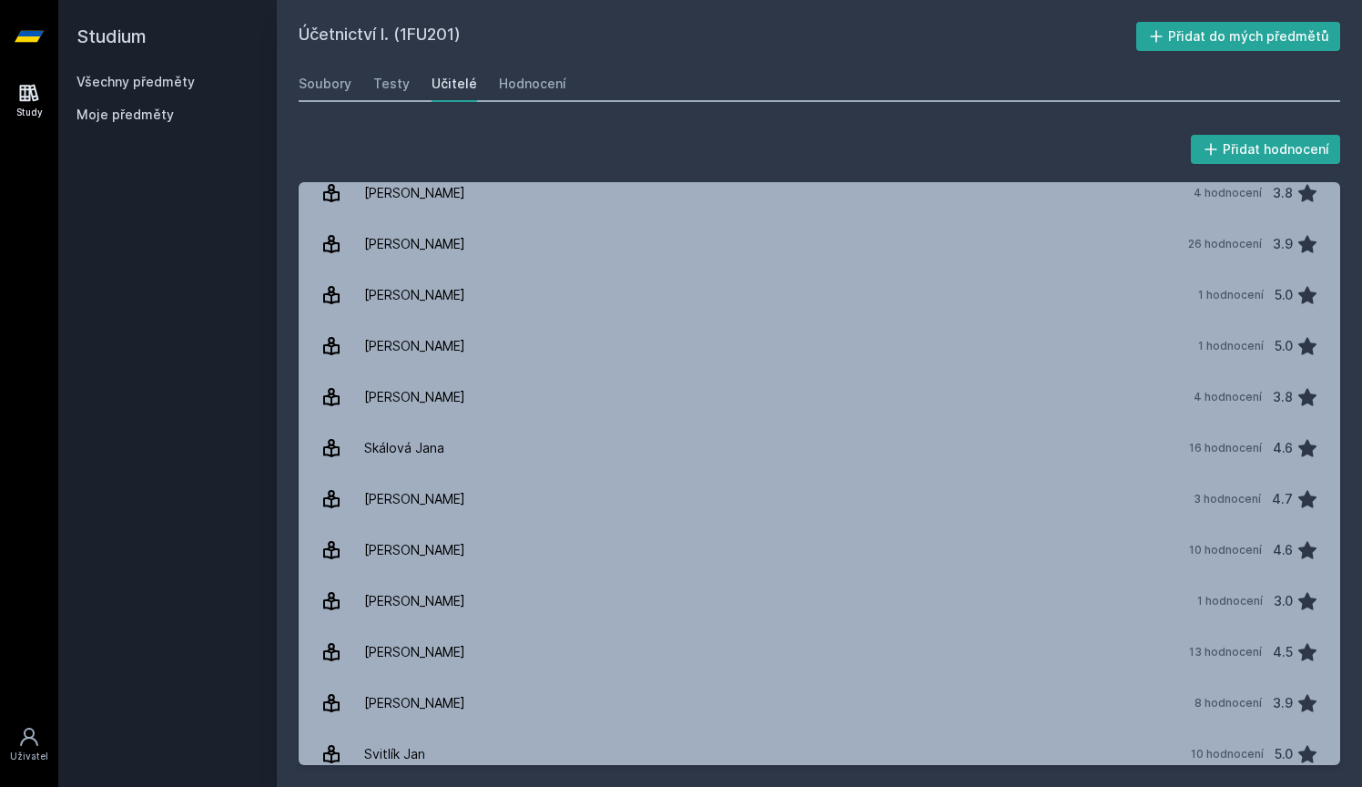
click at [132, 85] on link "Všechny předměty" at bounding box center [136, 81] width 118 height 15
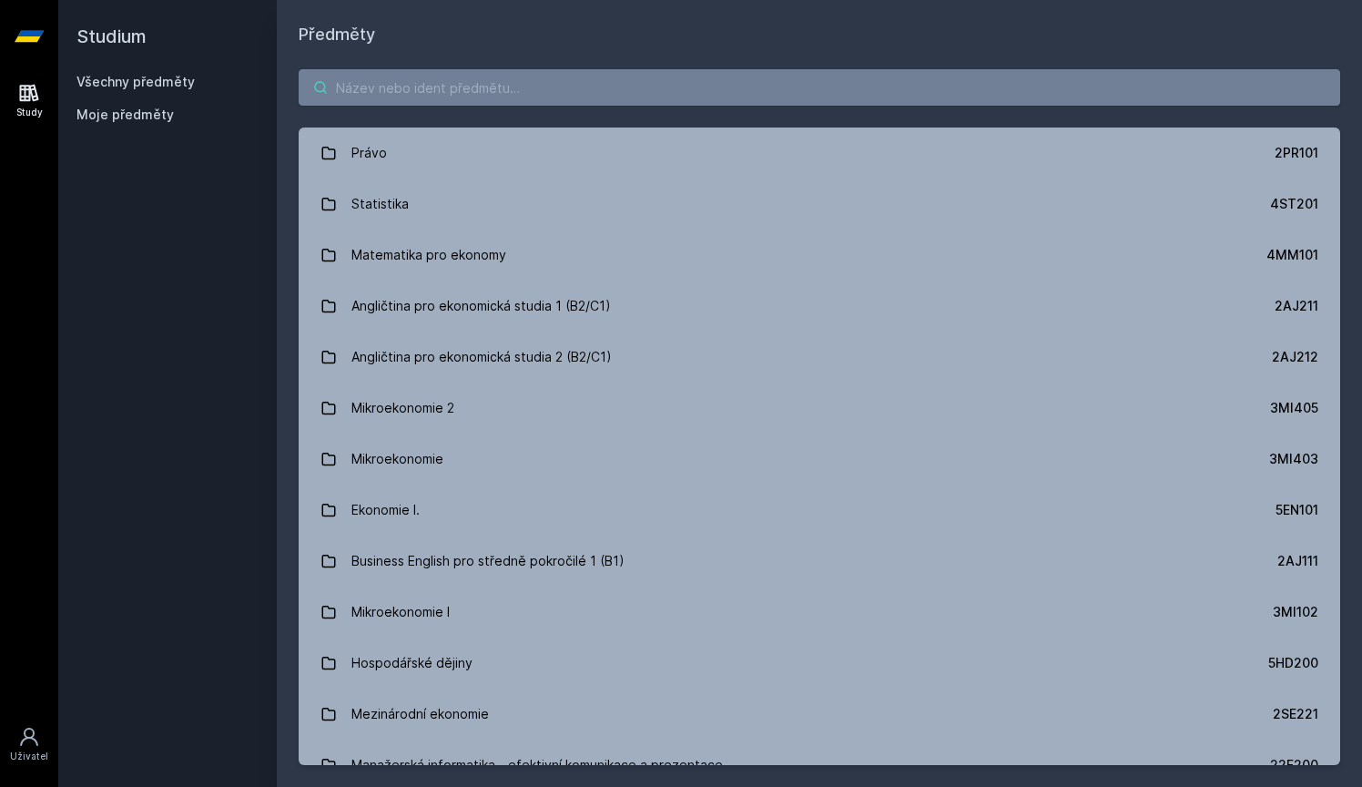
click at [449, 93] on input "search" at bounding box center [820, 87] width 1042 height 36
paste input "3PS443"
type input "3PS443"
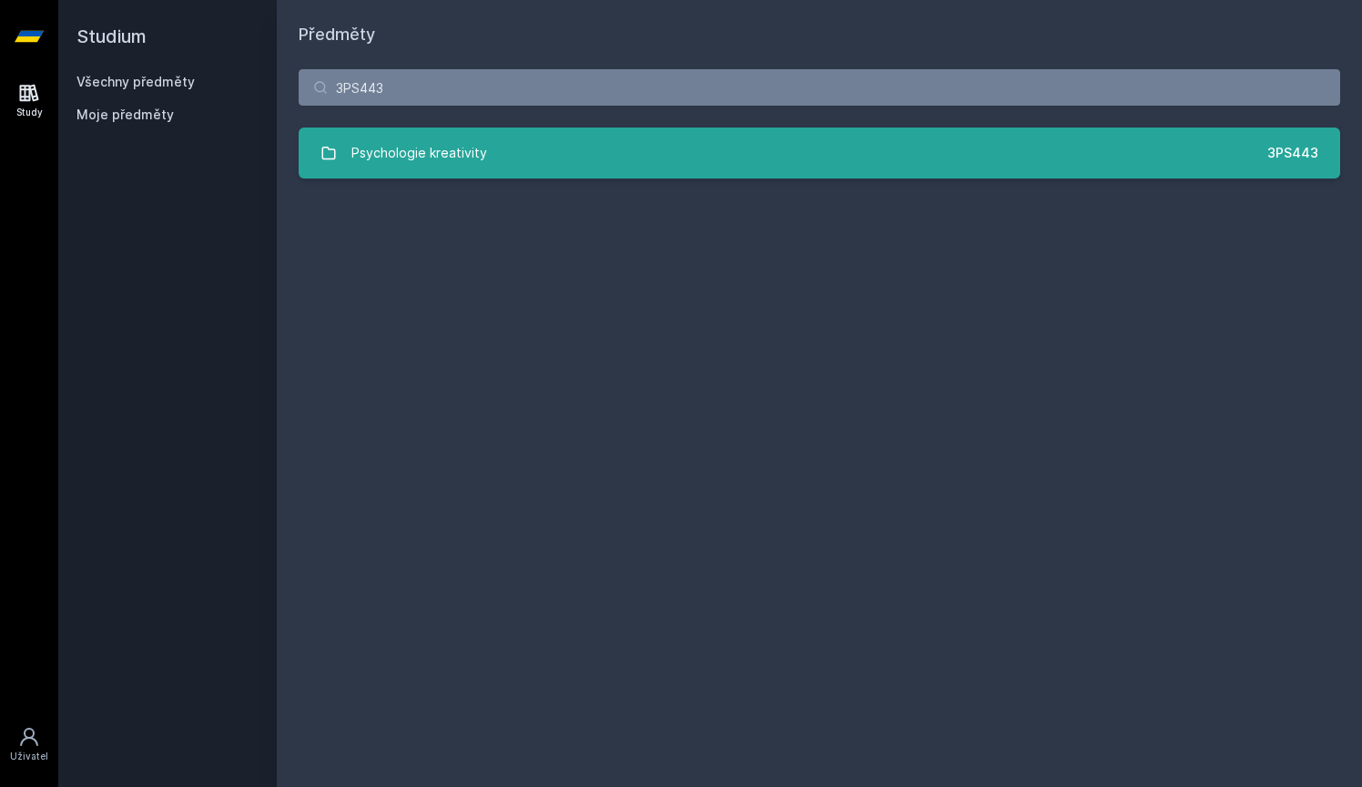
click at [510, 144] on link "Psychologie kreativity 3PS443" at bounding box center [820, 153] width 1042 height 51
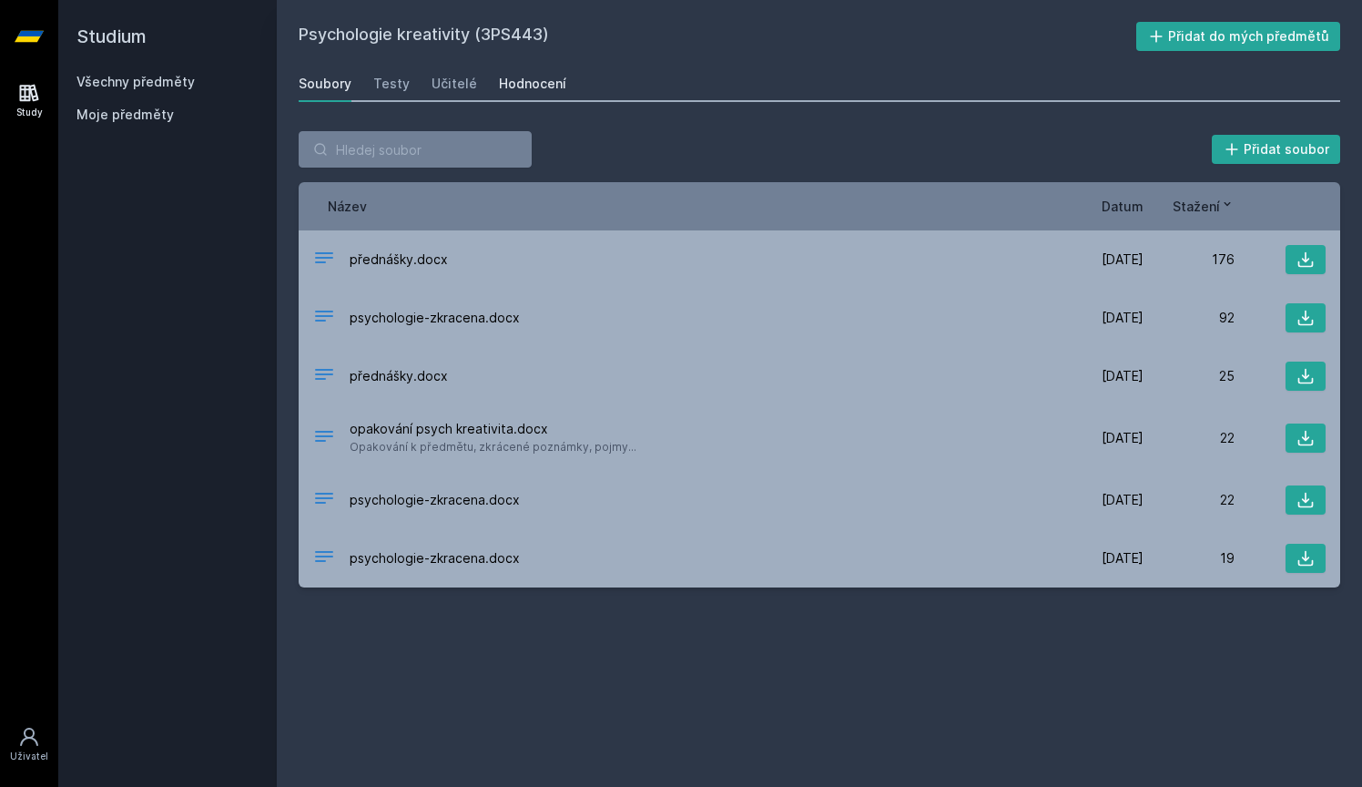
click at [507, 72] on link "Hodnocení" at bounding box center [532, 84] width 67 height 36
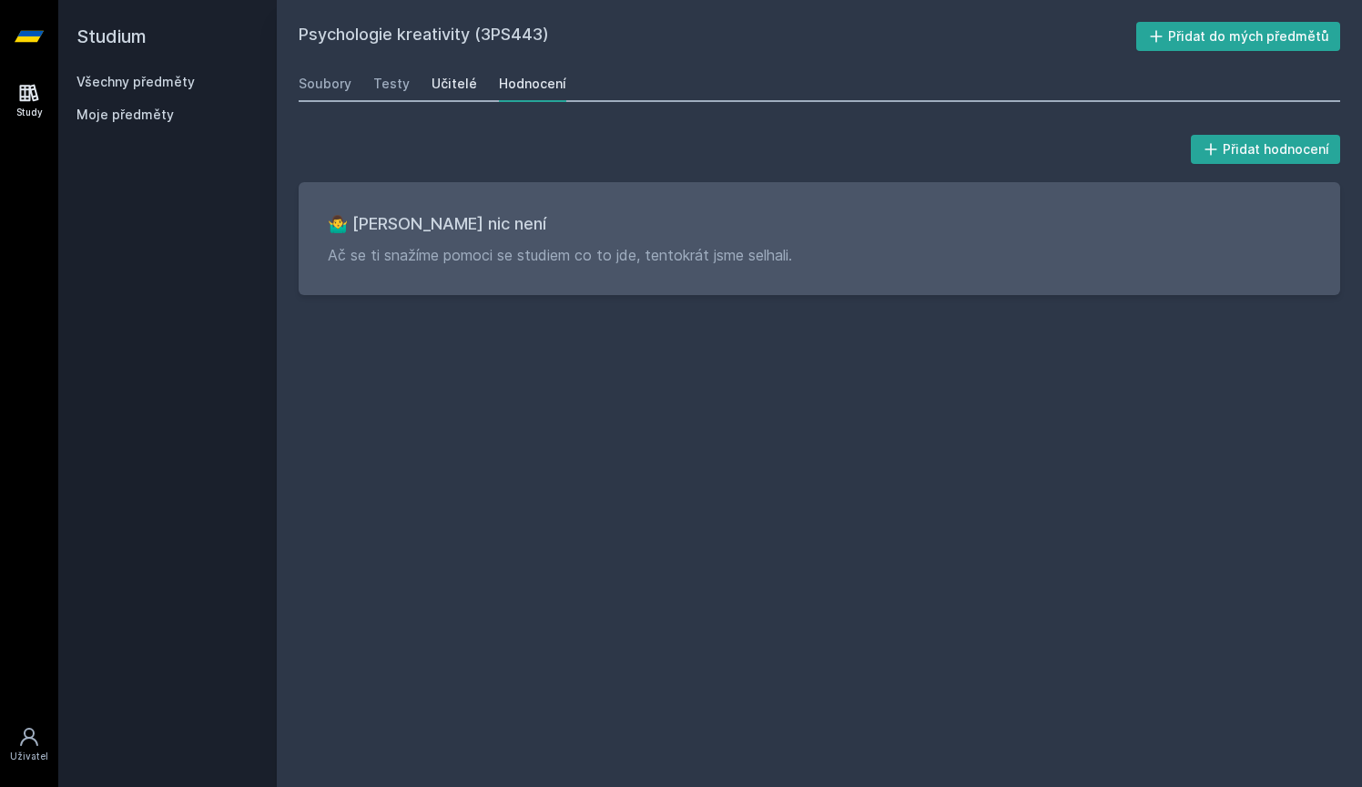
click at [455, 97] on link "Učitelé" at bounding box center [455, 84] width 46 height 36
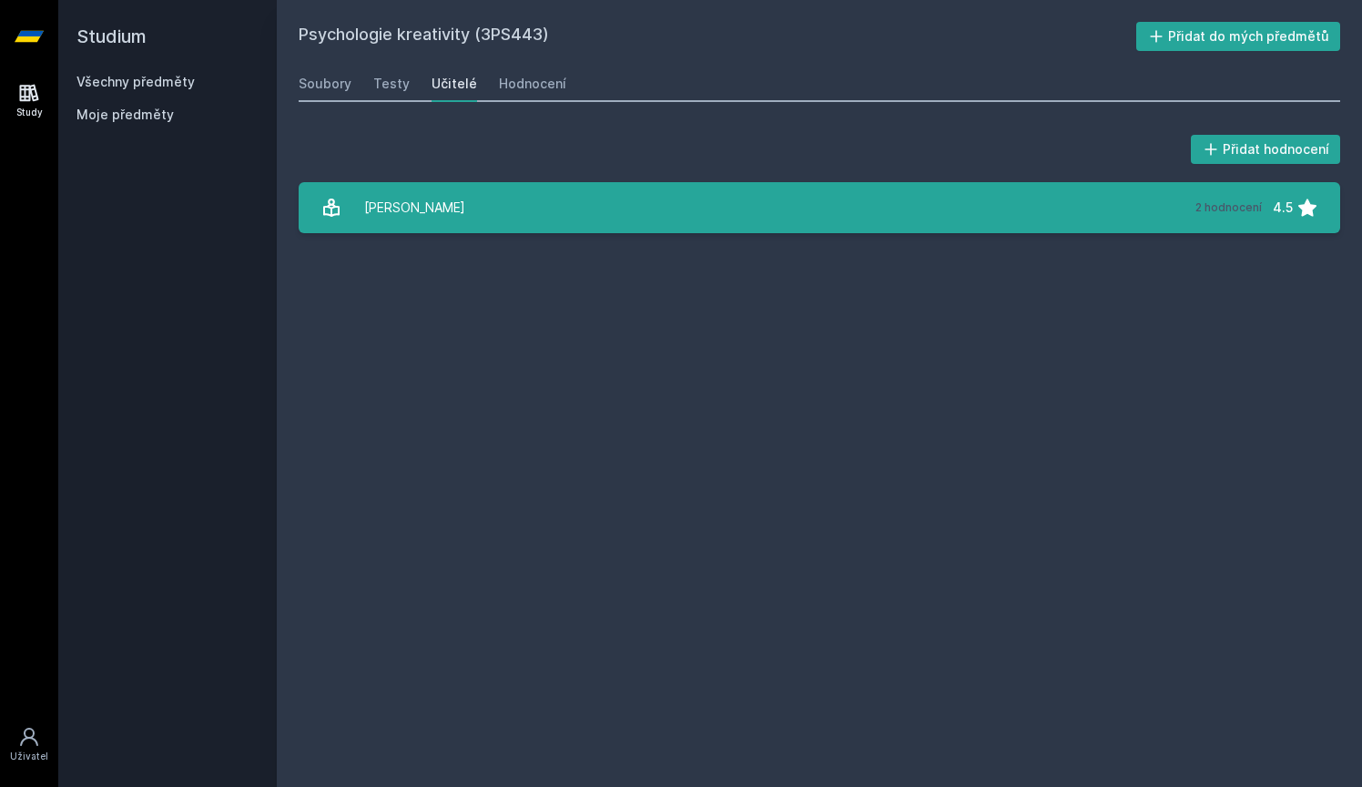
click at [494, 193] on link "[PERSON_NAME] 2 hodnocení 4.5" at bounding box center [820, 207] width 1042 height 51
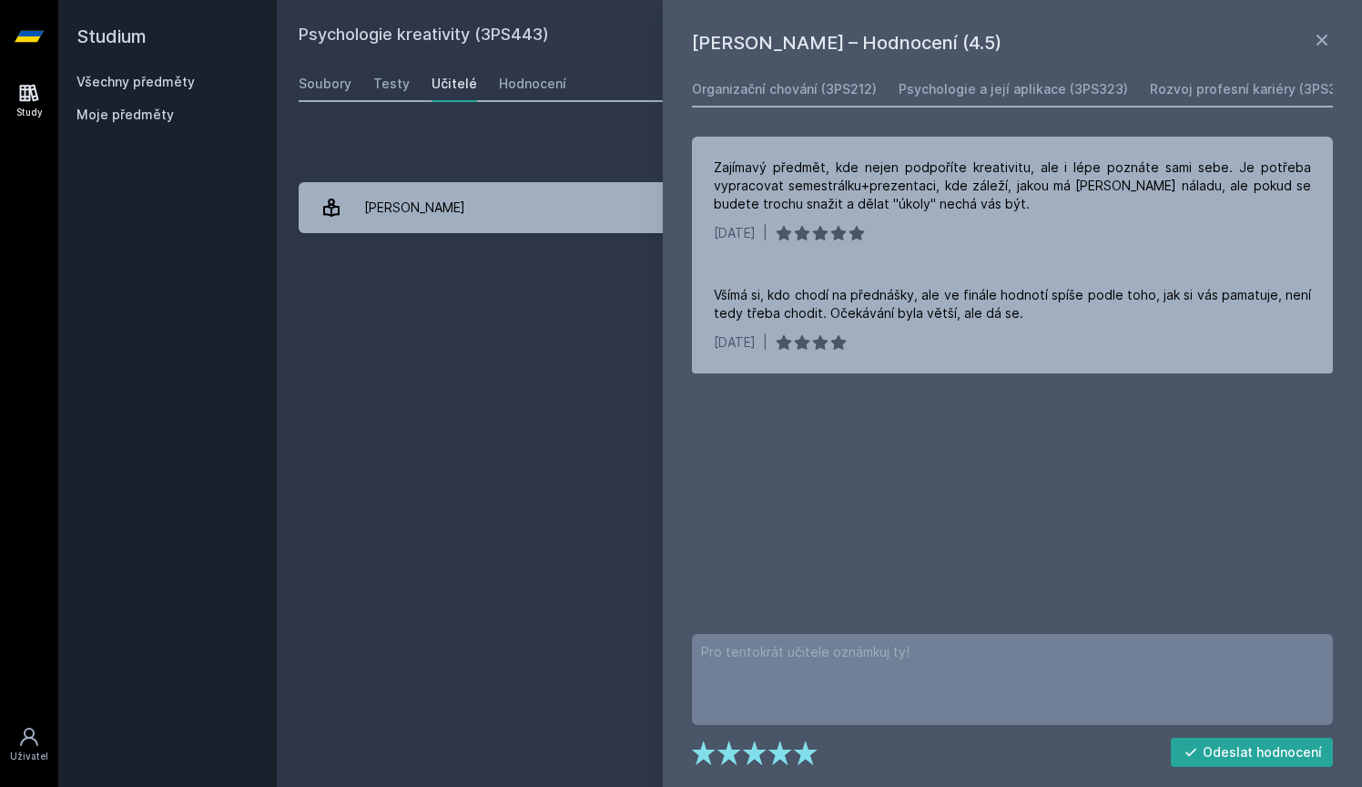
click at [499, 159] on div "Přidat hodnocení" at bounding box center [820, 149] width 1042 height 36
click at [398, 75] on div "Testy" at bounding box center [391, 84] width 36 height 18
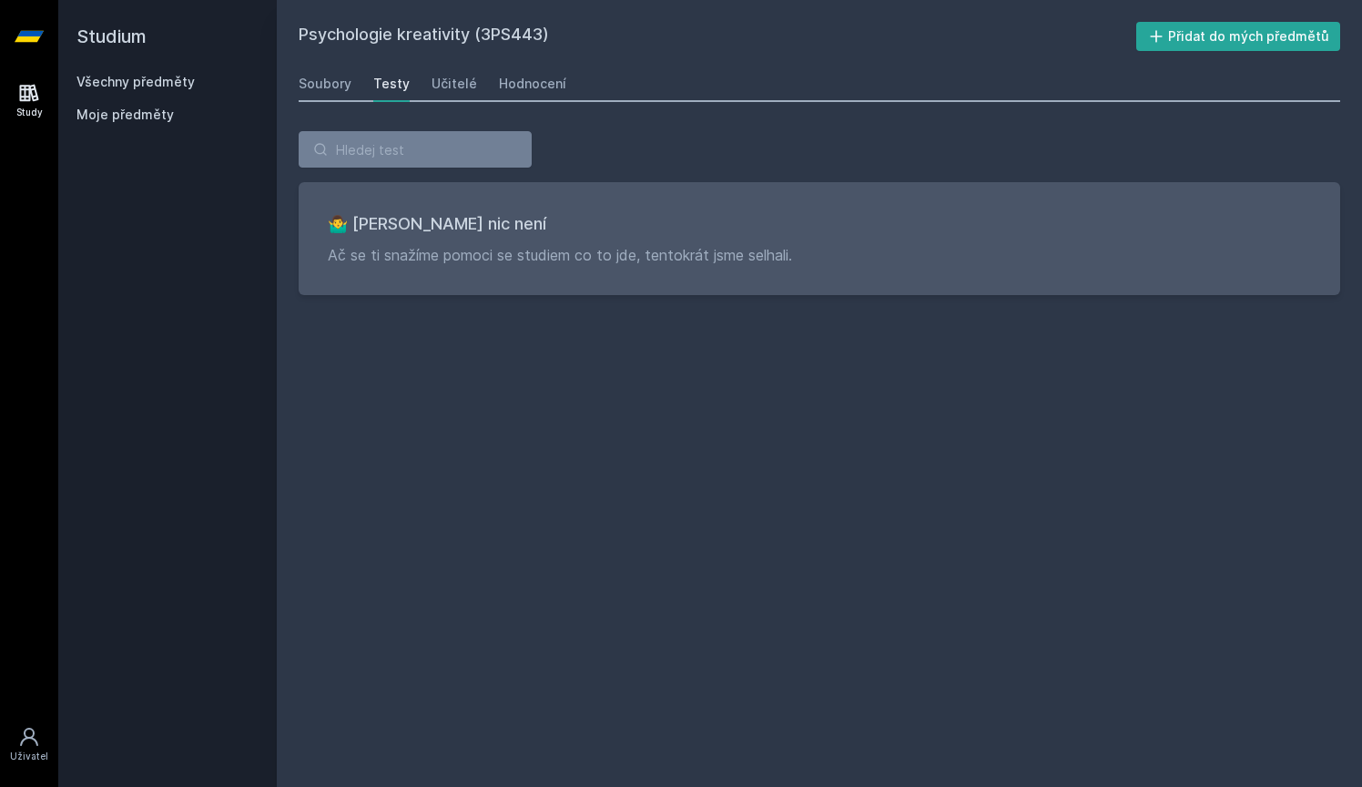
click at [351, 75] on div "Soubory Testy Učitelé Hodnocení" at bounding box center [820, 84] width 1042 height 36
click at [346, 78] on div "Soubory" at bounding box center [325, 84] width 53 height 18
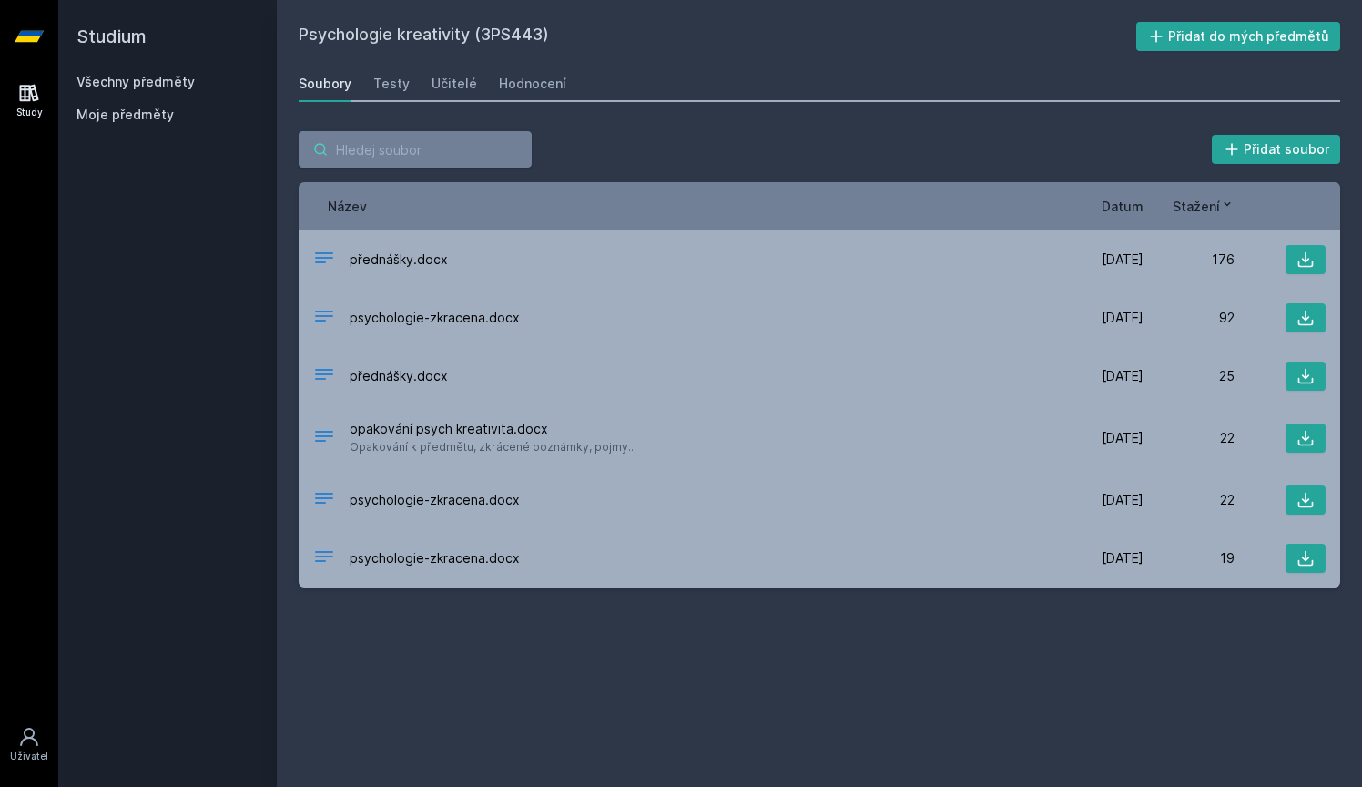
click at [458, 149] on input "search" at bounding box center [415, 149] width 233 height 36
click at [162, 72] on h2 "Studium" at bounding box center [168, 36] width 182 height 73
click at [159, 82] on link "Všechny předměty" at bounding box center [136, 81] width 118 height 15
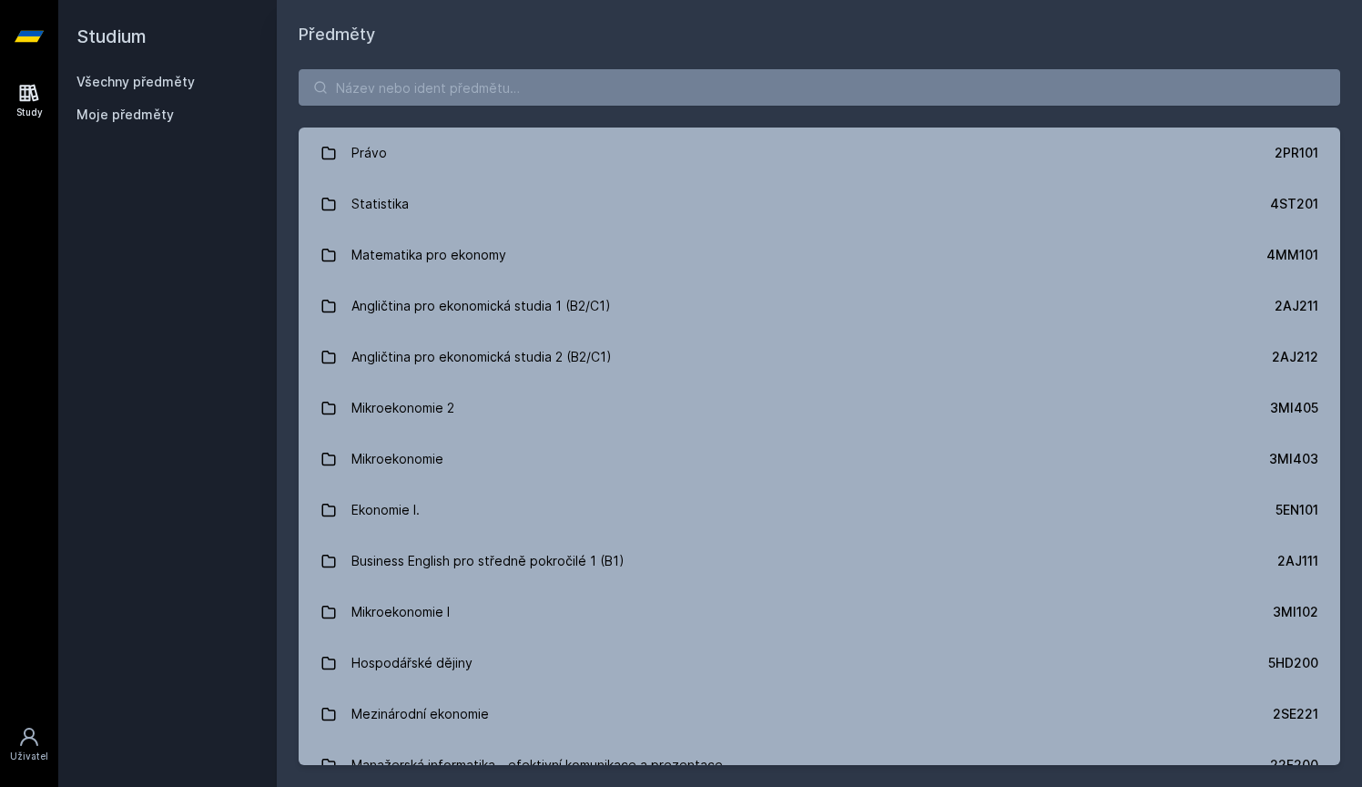
click at [411, 107] on div "Právo 2PR101 Statistika 4ST201 Matematika pro ekonomy 4MM101 Angličtina pro eko…" at bounding box center [820, 417] width 1086 height 740
click at [436, 79] on input "search" at bounding box center [820, 87] width 1042 height 36
paste input "5FI112"
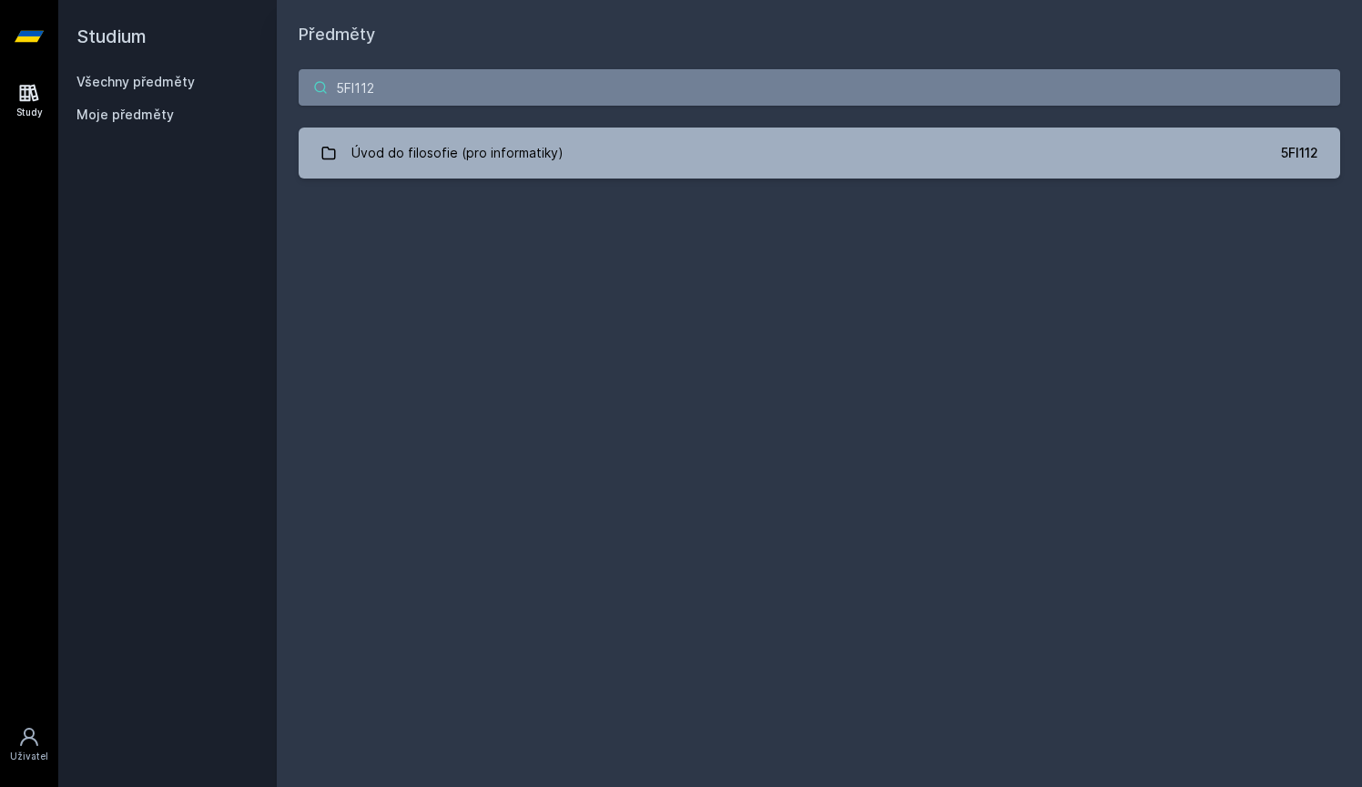
type input "5FI112"
click at [454, 121] on div "5FI112 Úvod do filosofie (pro informatiky) 5FI112 [PERSON_NAME], něco se pokazi…" at bounding box center [820, 123] width 1086 height 153
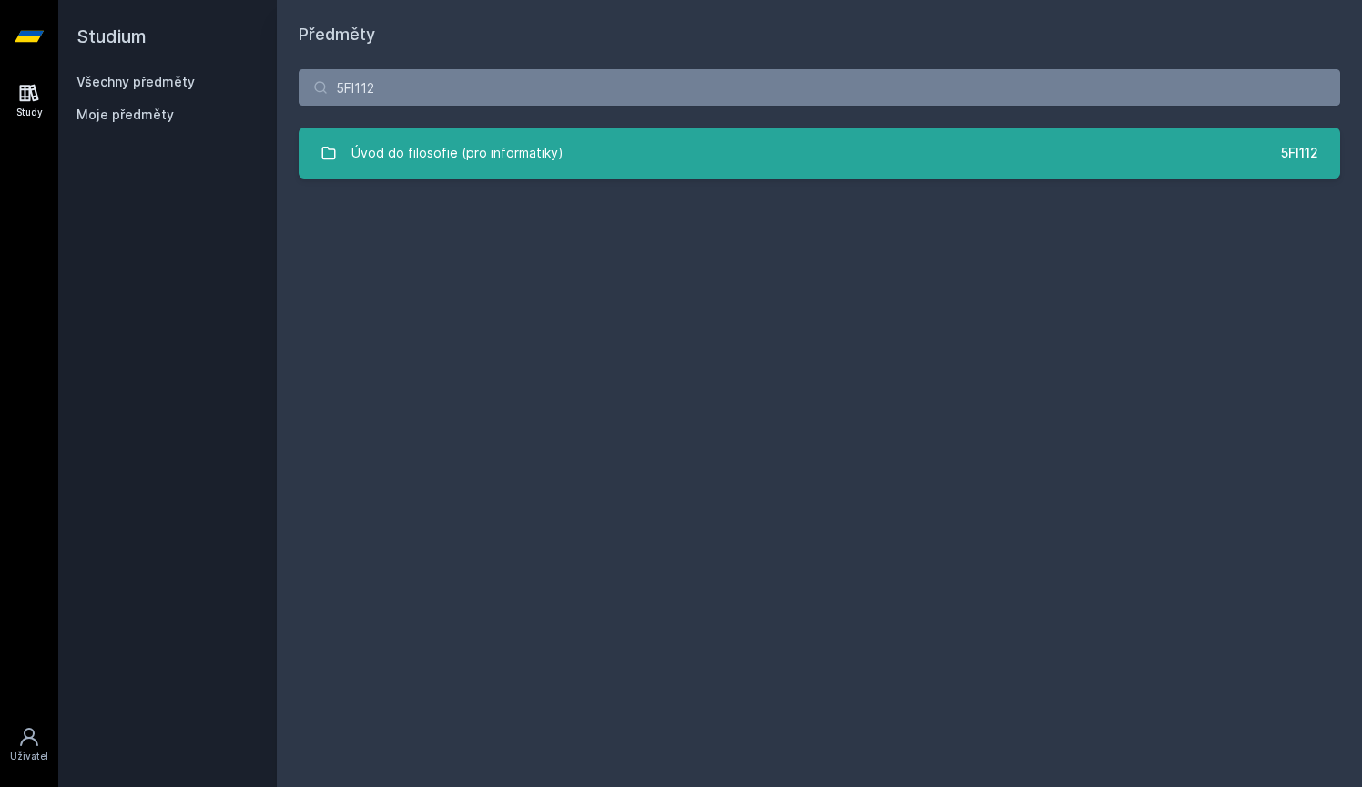
click at [456, 148] on div "Úvod do filosofie (pro informatiky)" at bounding box center [458, 153] width 212 height 36
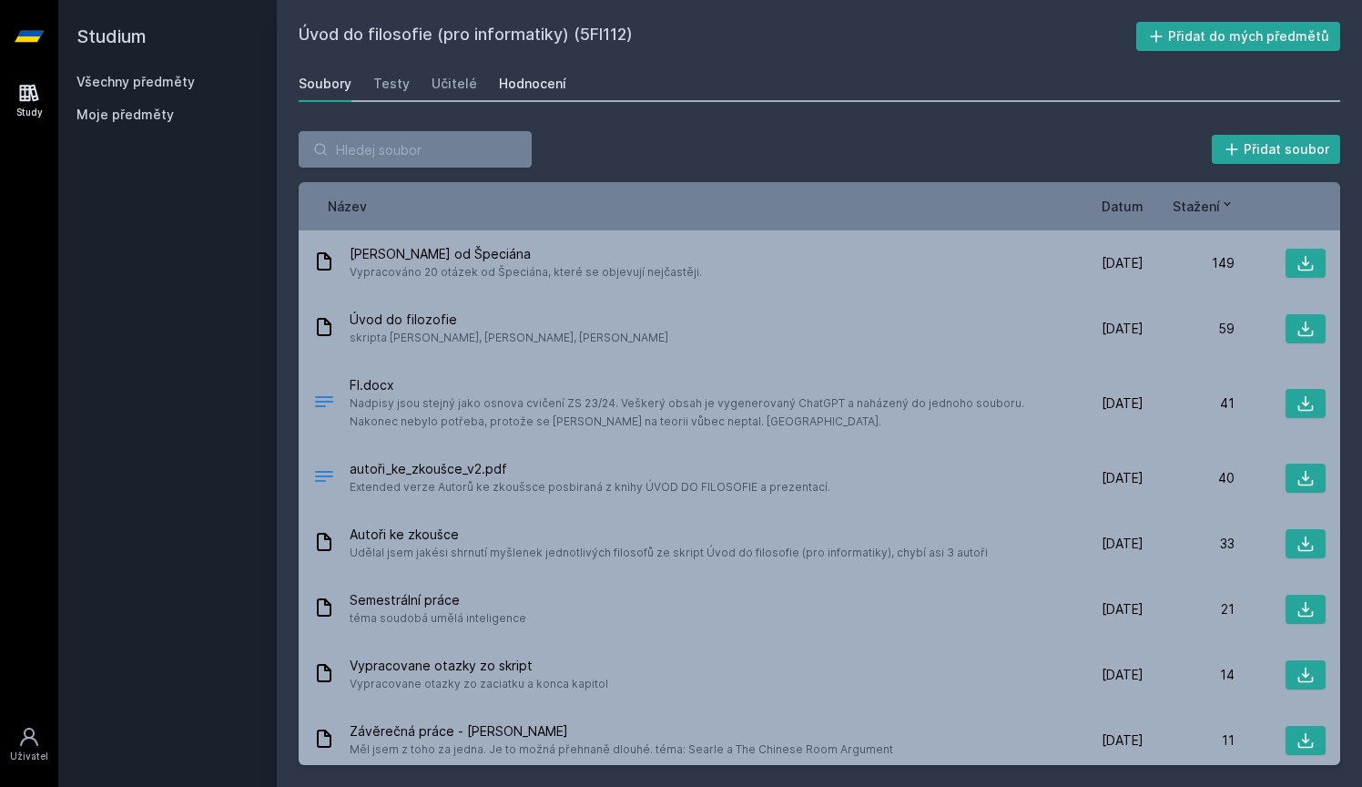
click at [528, 78] on div "Hodnocení" at bounding box center [532, 84] width 67 height 18
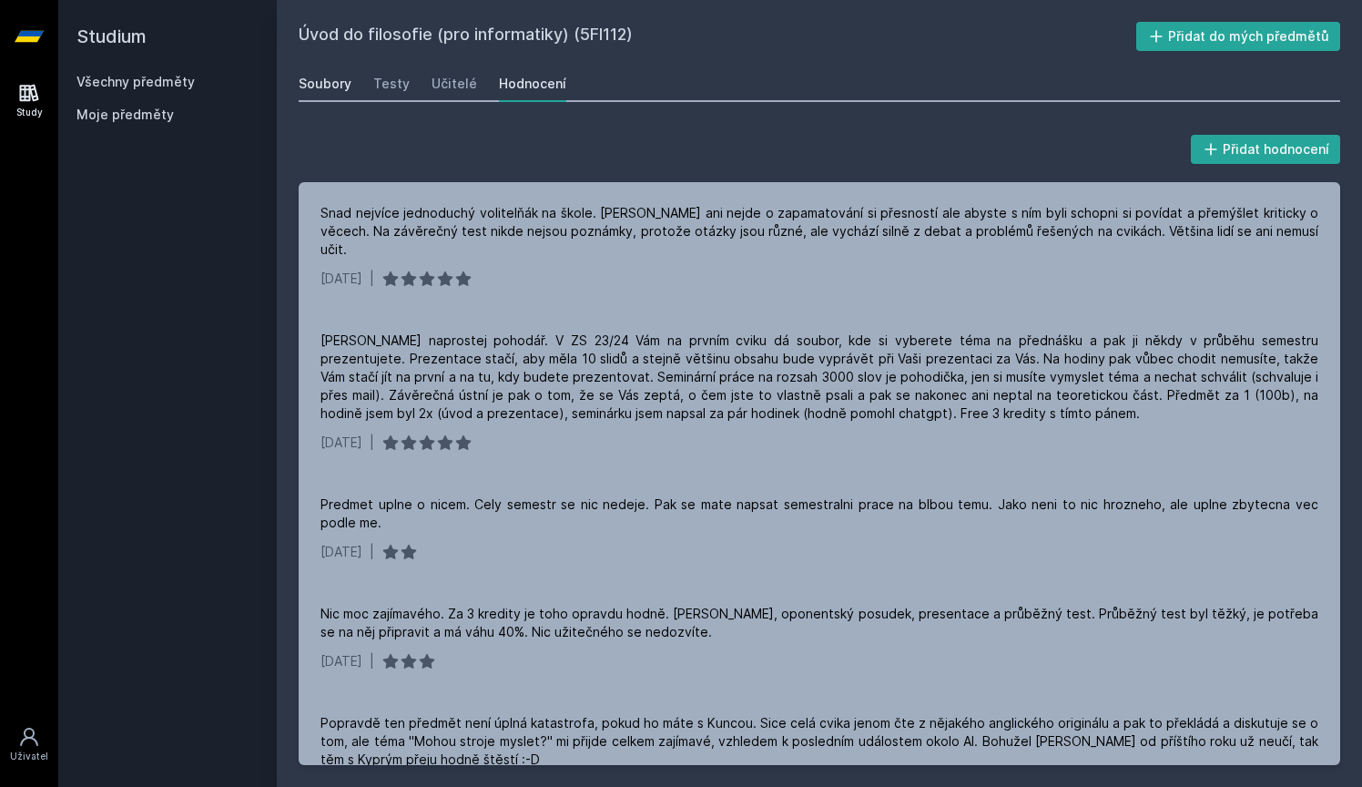
click at [321, 84] on div "Soubory" at bounding box center [325, 84] width 53 height 18
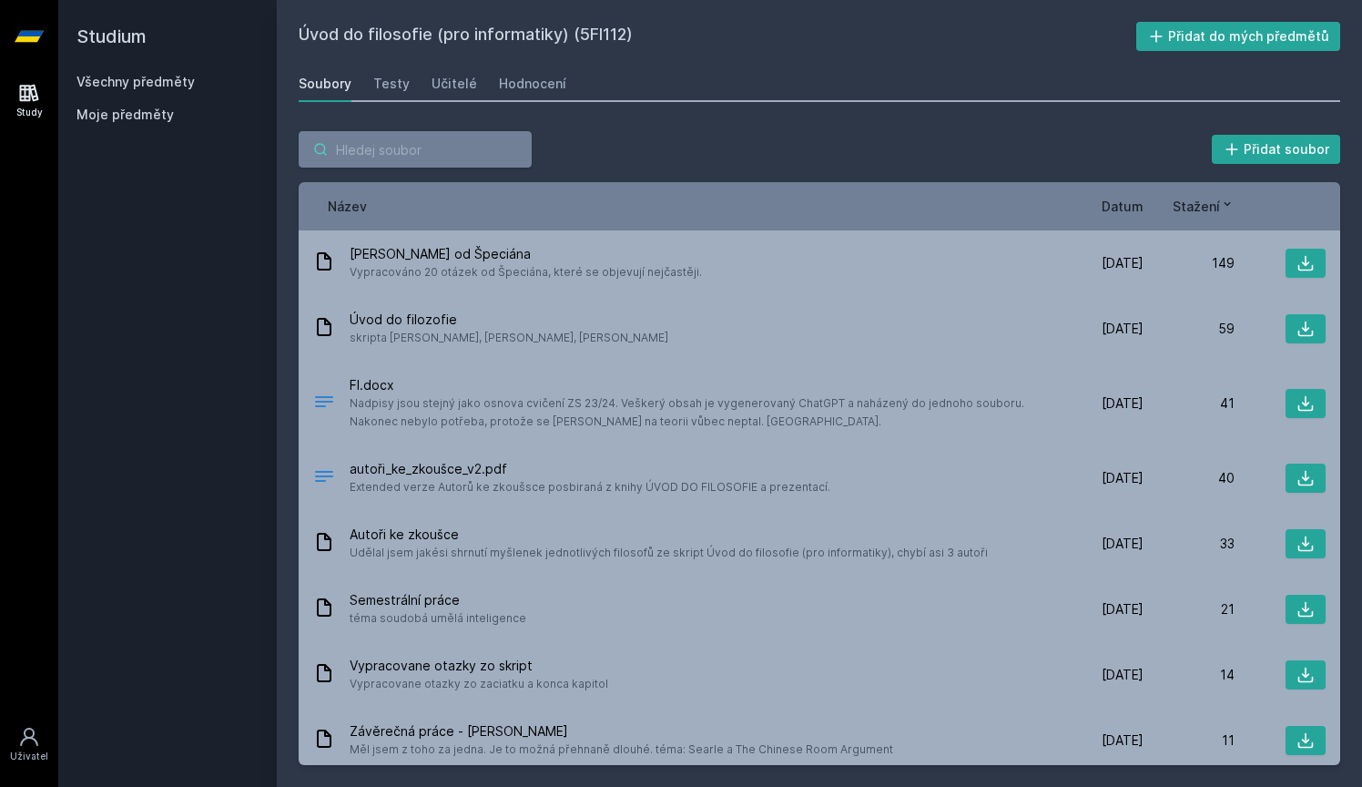
click at [474, 148] on input "search" at bounding box center [415, 149] width 233 height 36
click at [153, 69] on h2 "Studium" at bounding box center [168, 36] width 182 height 73
click at [139, 81] on link "Všechny předměty" at bounding box center [136, 81] width 118 height 15
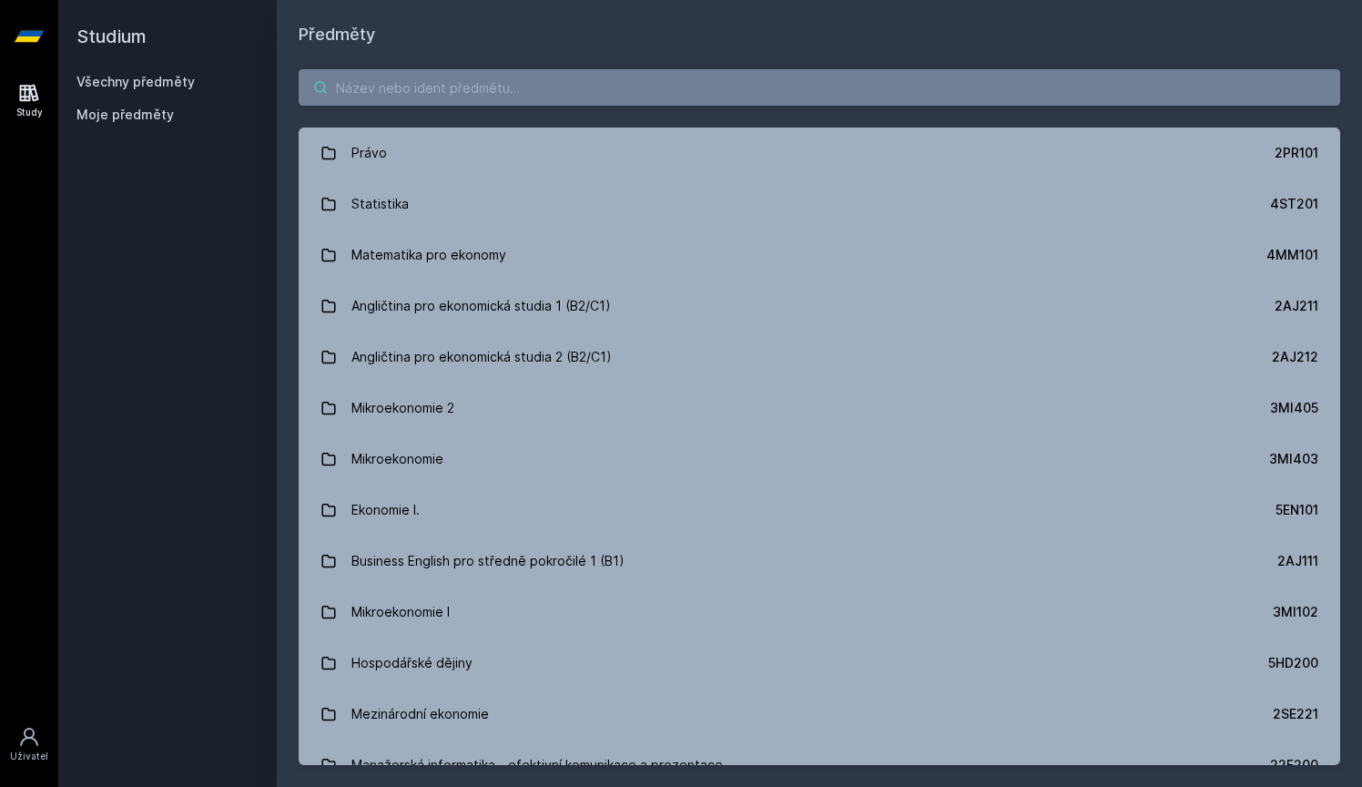
click at [359, 82] on input "search" at bounding box center [820, 87] width 1042 height 36
paste input "5EN106"
type input "5EN106"
